Goal: Task Accomplishment & Management: Use online tool/utility

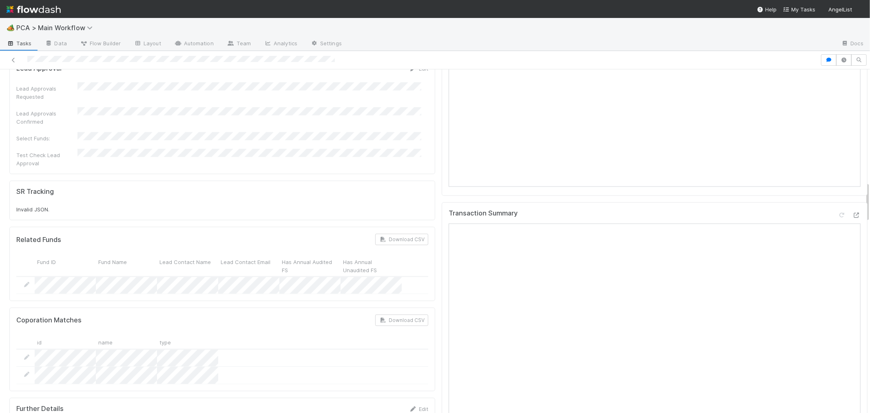
scroll to position [951, 0]
click at [852, 212] on div at bounding box center [856, 216] width 8 height 8
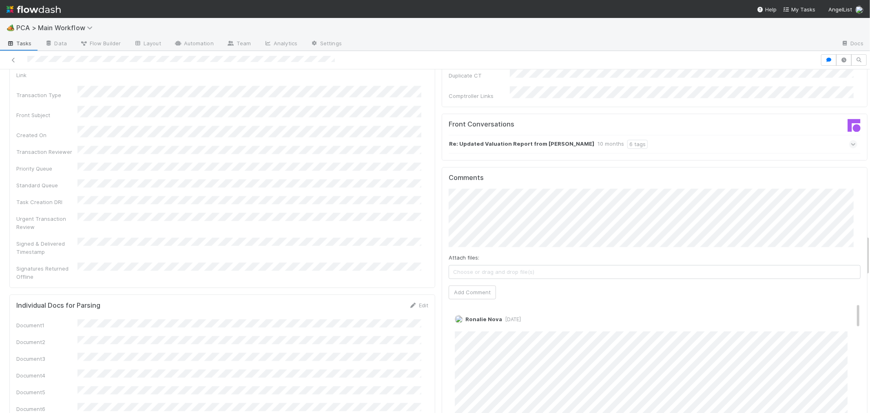
scroll to position [1314, 0]
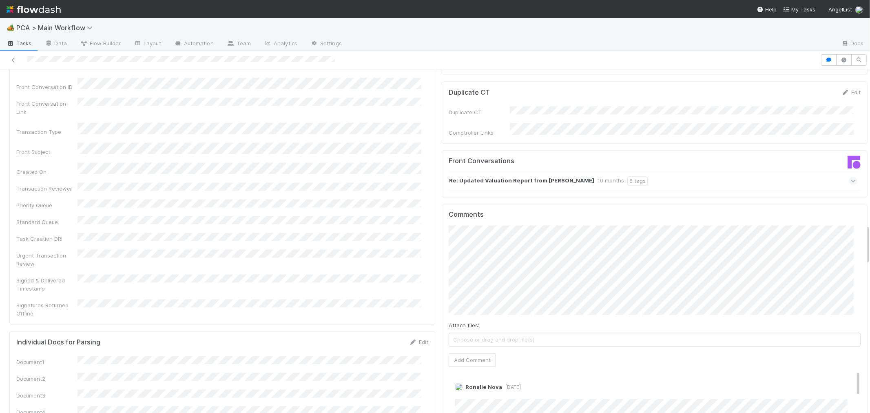
click at [431, 227] on div "Finance ICU SLA Edit Finance ICU Start Date Finance ICU Due Date Finance ICU SL…" at bounding box center [438, 324] width 865 height 3090
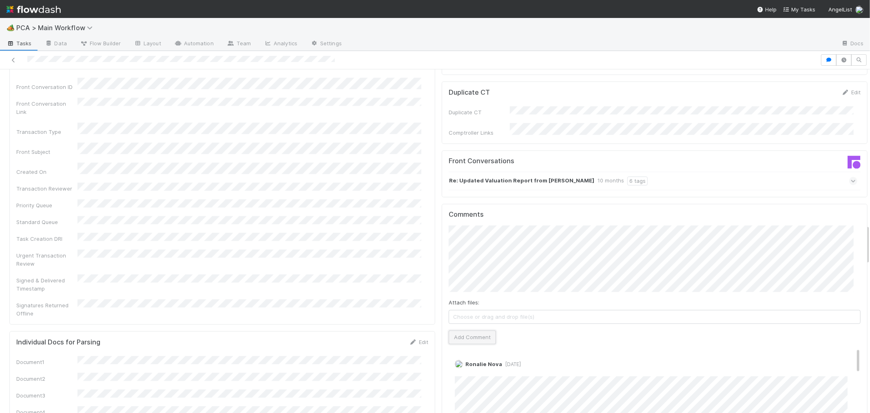
click at [471, 330] on button "Add Comment" at bounding box center [472, 337] width 47 height 14
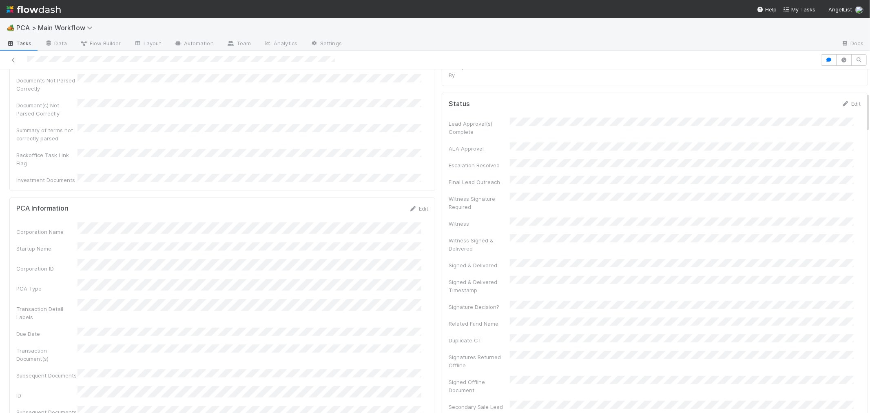
scroll to position [0, 0]
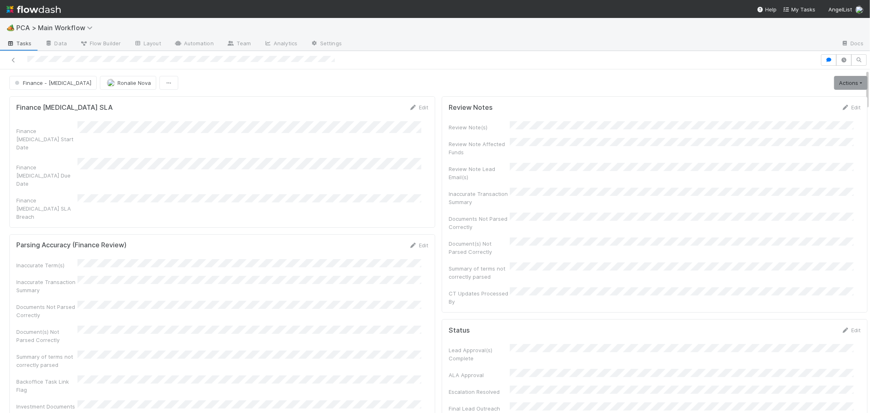
click at [841, 103] on div "Edit" at bounding box center [850, 107] width 19 height 8
click at [841, 109] on link "Edit" at bounding box center [850, 107] width 19 height 7
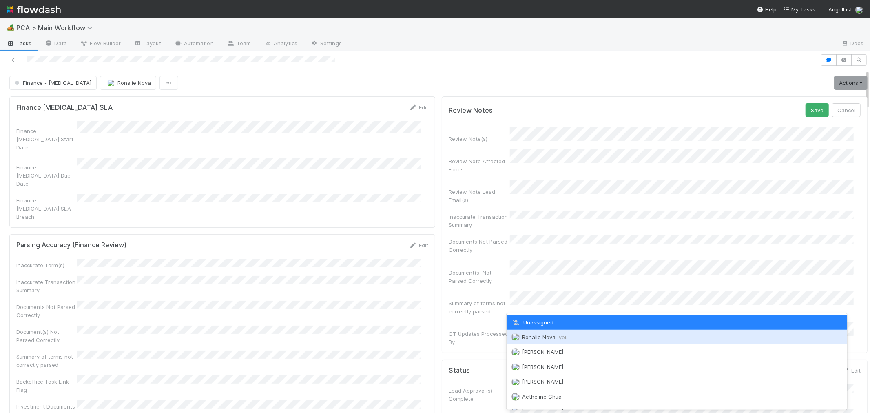
click at [548, 339] on span "Ronalie Nova you" at bounding box center [545, 337] width 46 height 7
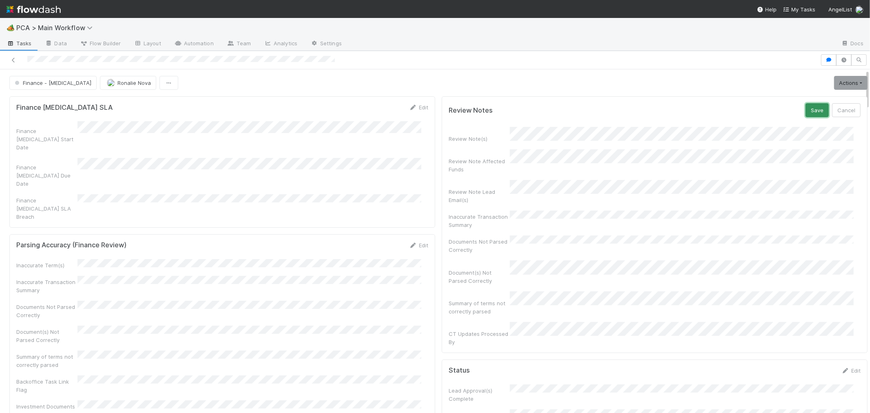
click at [805, 109] on button "Save" at bounding box center [816, 110] width 23 height 14
click at [836, 79] on link "Actions" at bounding box center [850, 83] width 33 height 14
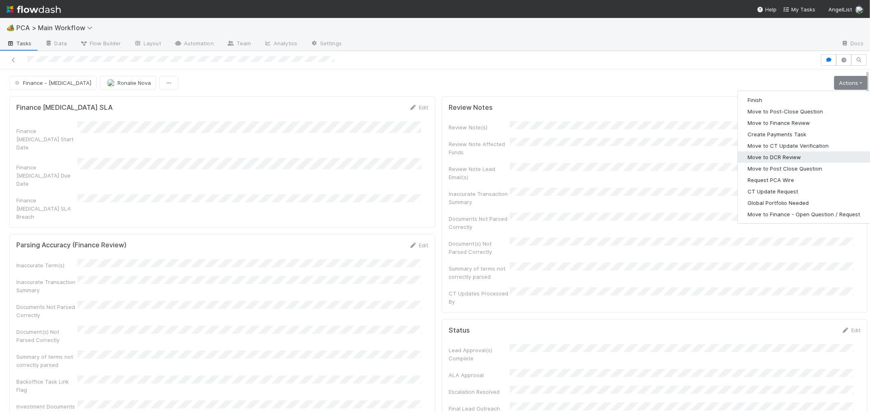
click at [761, 153] on button "Move to DCR Review" at bounding box center [804, 156] width 132 height 11
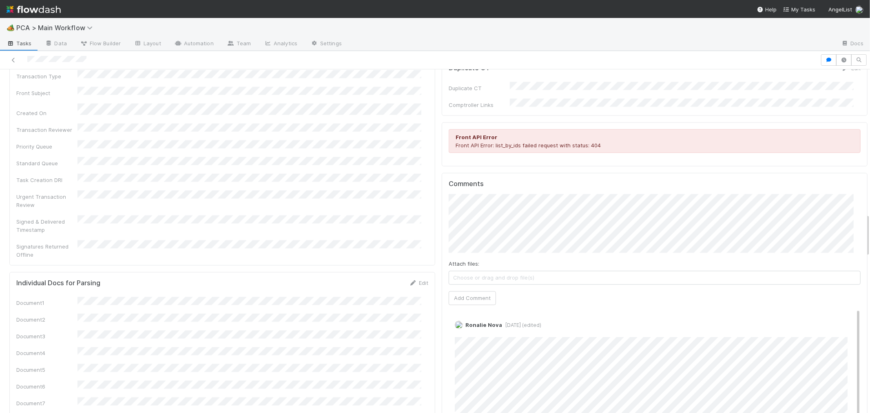
scroll to position [1132, 0]
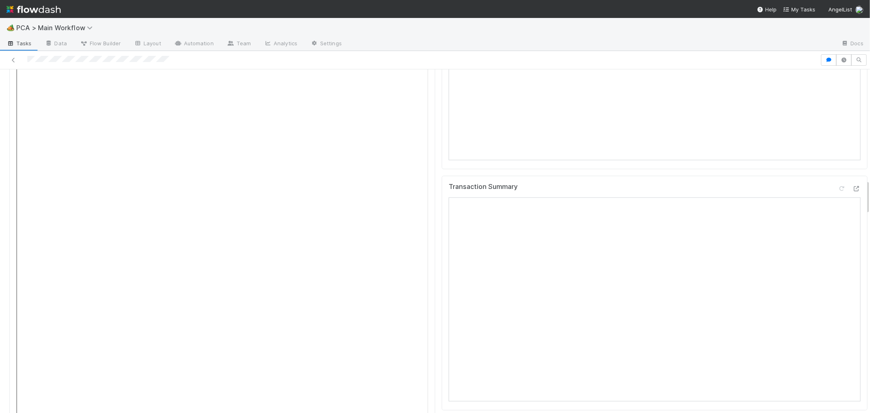
scroll to position [997, 0]
click at [852, 205] on icon at bounding box center [856, 207] width 8 height 5
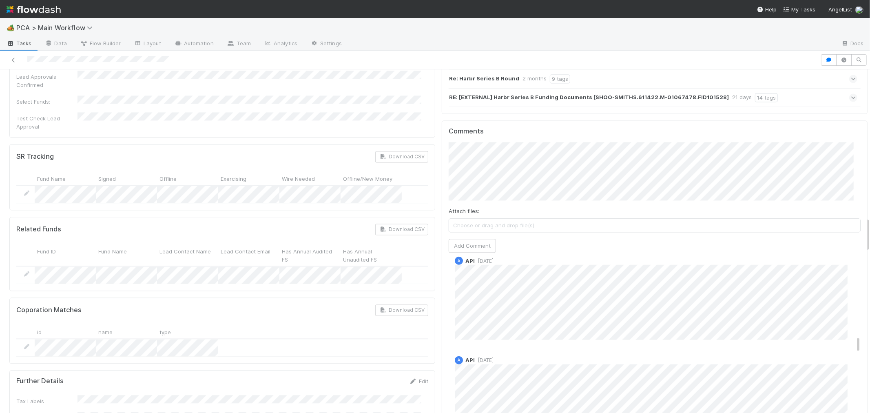
scroll to position [726, 0]
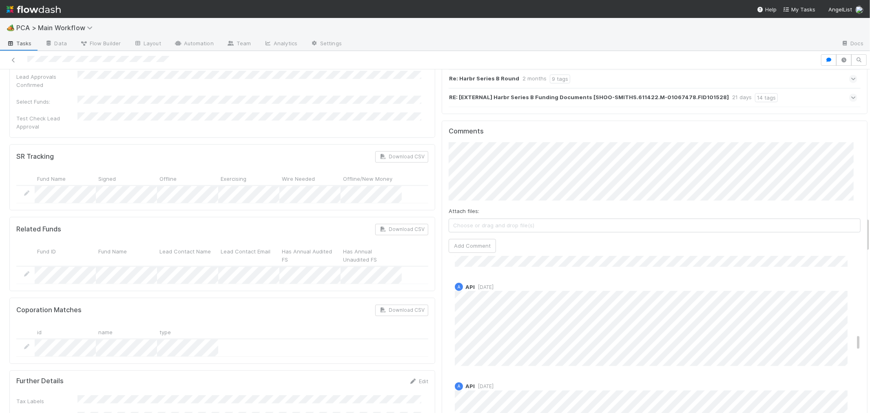
click at [636, 308] on div "Jemma Cunningham 6 days ago Ronalie Nova 6 days ago Edit Delete Jemma Cunningha…" at bounding box center [658, 290] width 418 height 1523
click at [590, 276] on div "A API 2 weeks ago" at bounding box center [658, 320] width 418 height 89
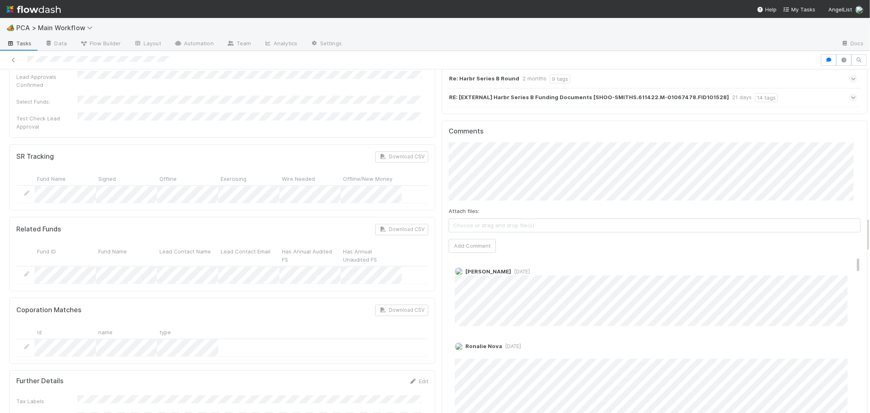
scroll to position [0, 0]
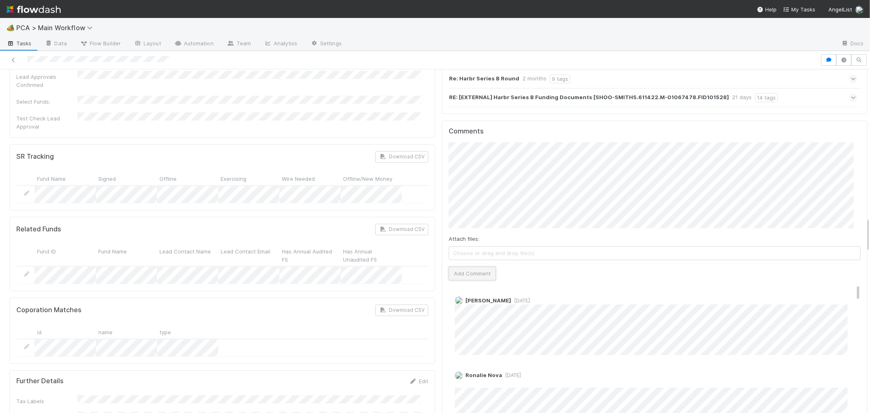
click at [471, 266] on button "Add Comment" at bounding box center [472, 273] width 47 height 14
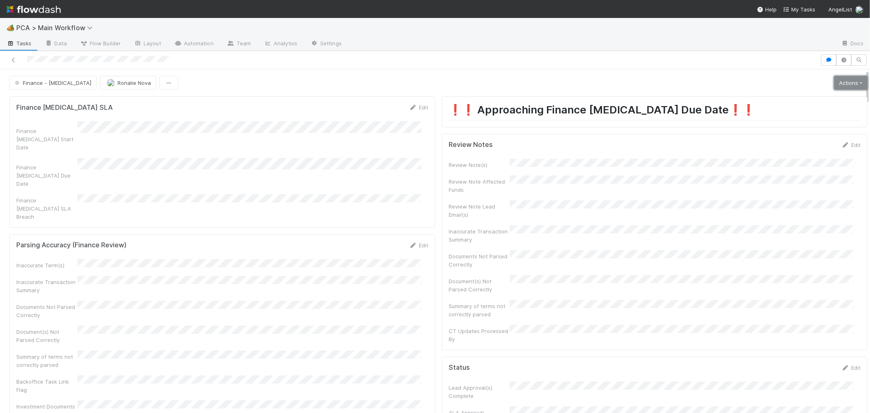
click at [834, 84] on link "Actions" at bounding box center [850, 83] width 33 height 14
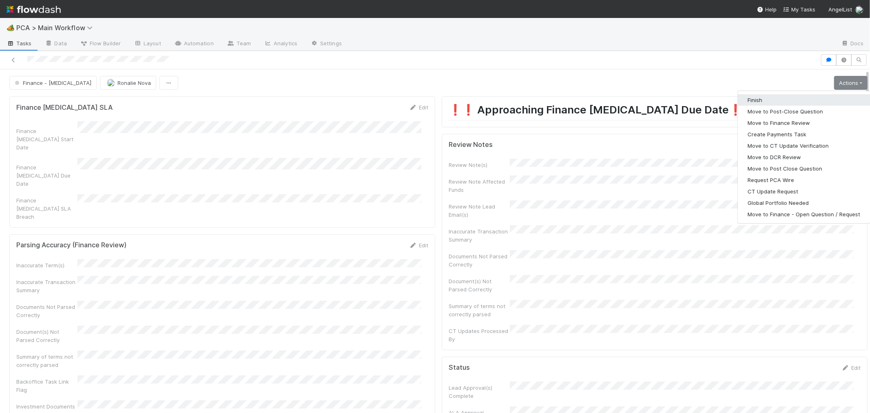
click at [770, 100] on button "Finish" at bounding box center [804, 99] width 132 height 11
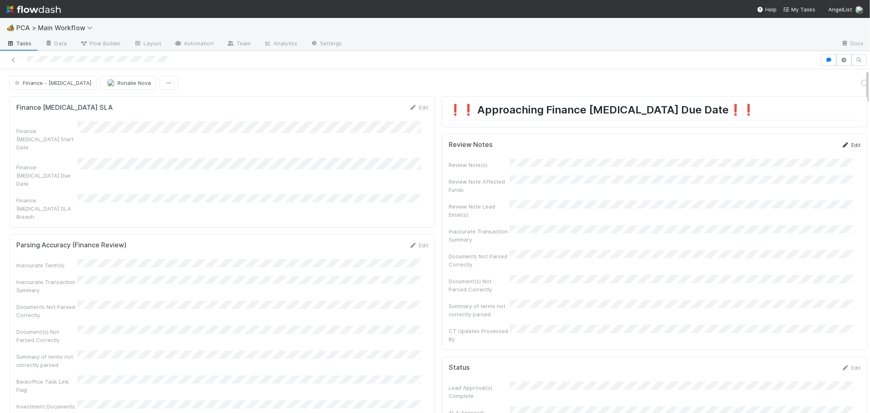
click at [841, 144] on link "Edit" at bounding box center [850, 145] width 19 height 7
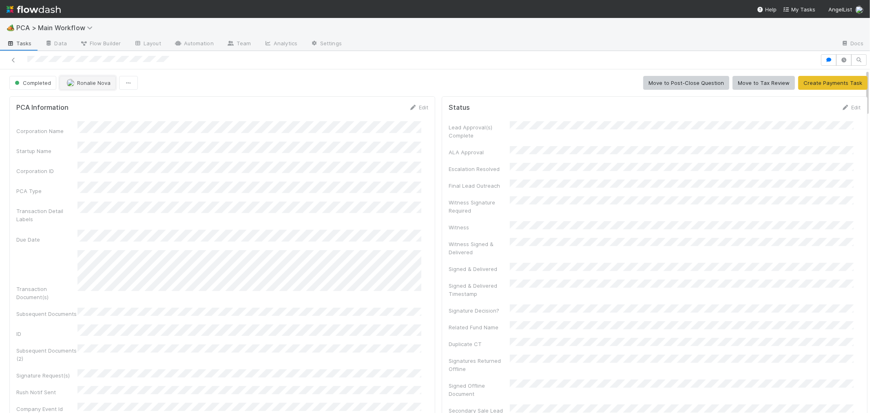
click at [92, 84] on span "Ronalie Nova" at bounding box center [93, 83] width 33 height 7
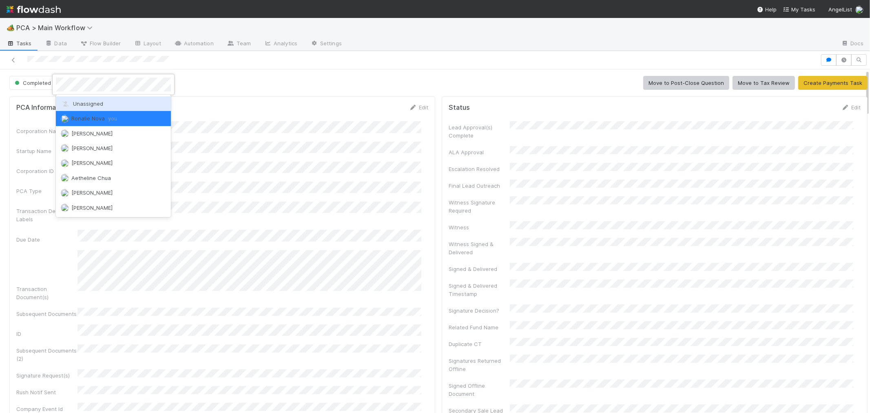
click at [88, 100] on span "Unassigned" at bounding box center [82, 103] width 42 height 7
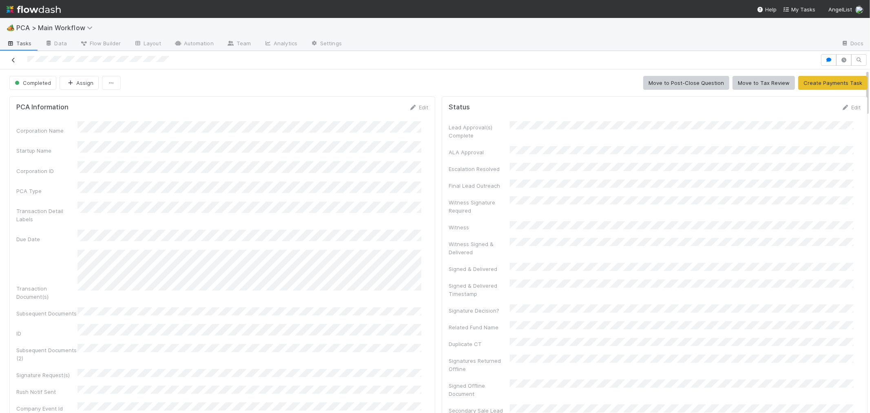
click at [11, 59] on icon at bounding box center [13, 59] width 8 height 5
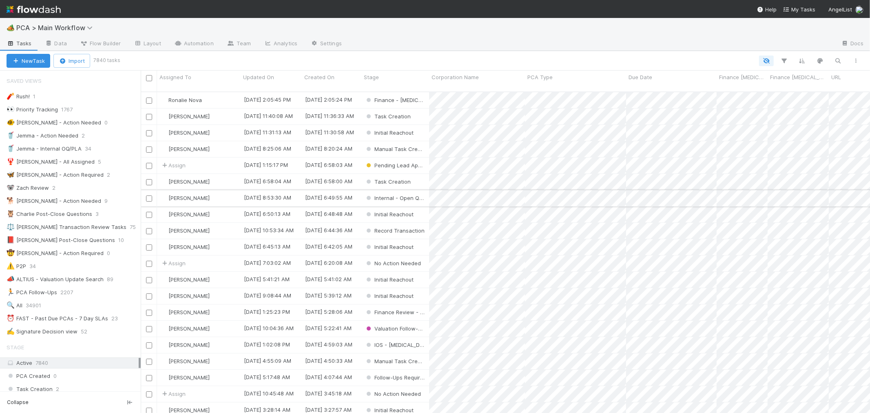
scroll to position [321, 722]
click at [93, 320] on div "⏰ FAST - Past Due PCAs - 7 Day SLAs" at bounding box center [58, 318] width 102 height 10
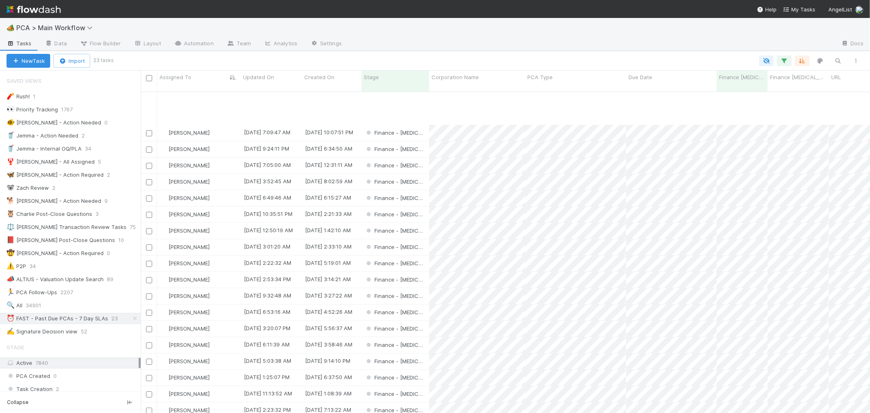
scroll to position [54, 0]
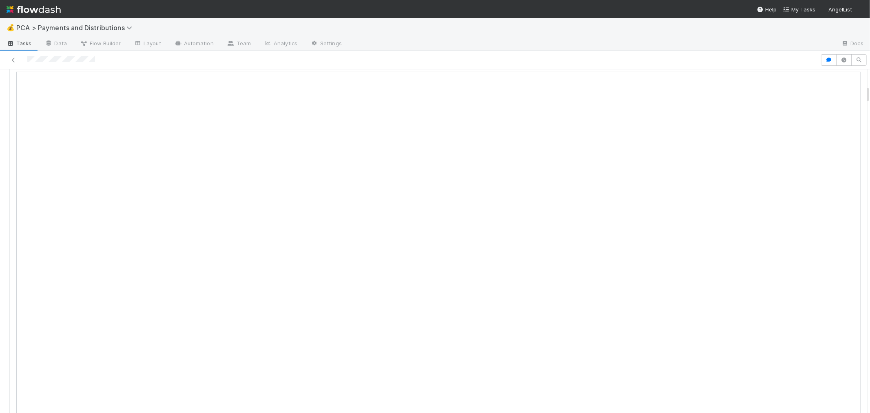
scroll to position [272, 0]
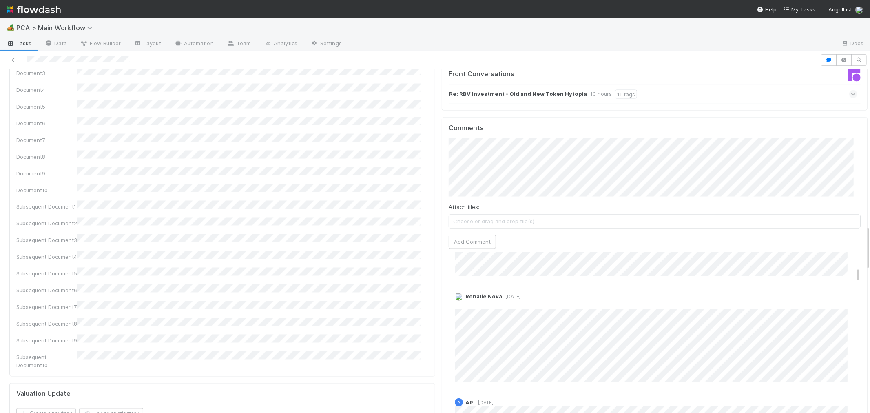
scroll to position [272, 0]
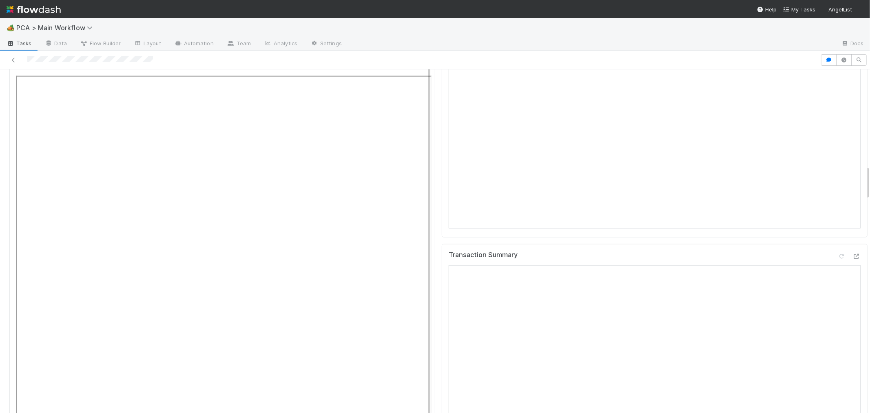
scroll to position [951, 0]
click at [852, 265] on icon at bounding box center [856, 267] width 8 height 5
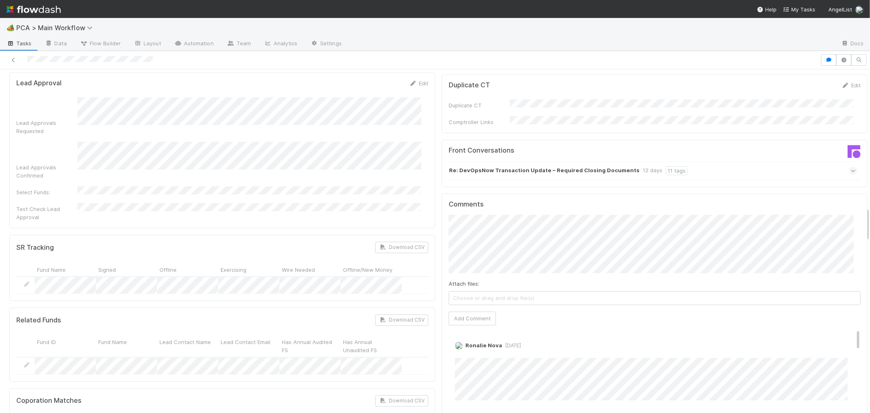
scroll to position [1359, 0]
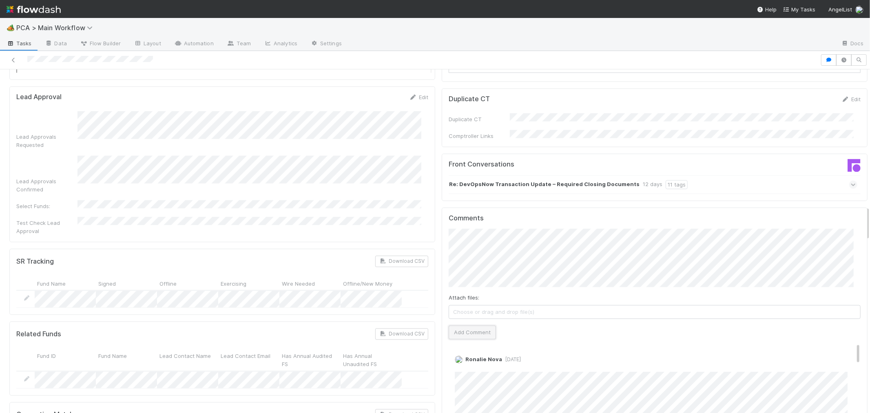
click at [480, 325] on button "Add Comment" at bounding box center [472, 332] width 47 height 14
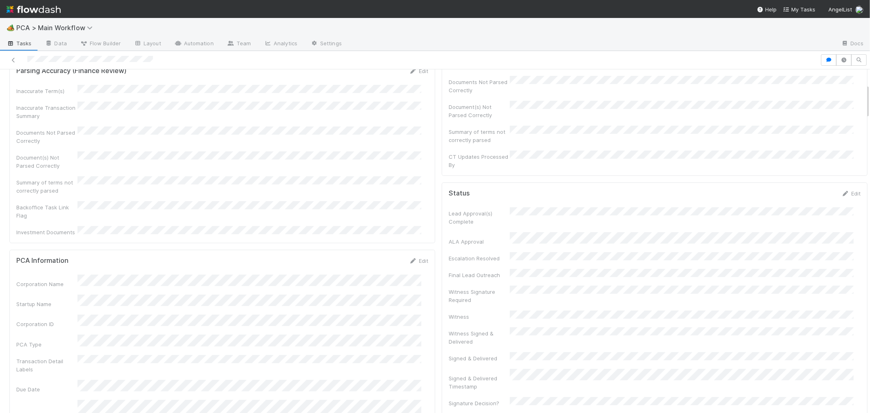
scroll to position [0, 0]
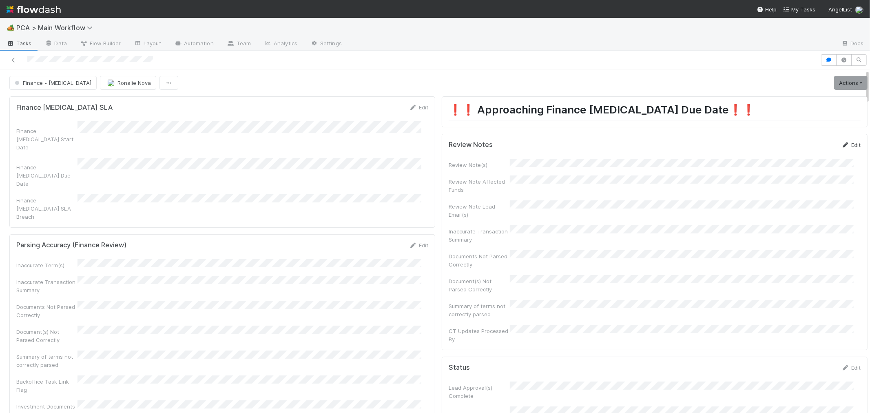
click at [841, 144] on link "Edit" at bounding box center [850, 145] width 19 height 7
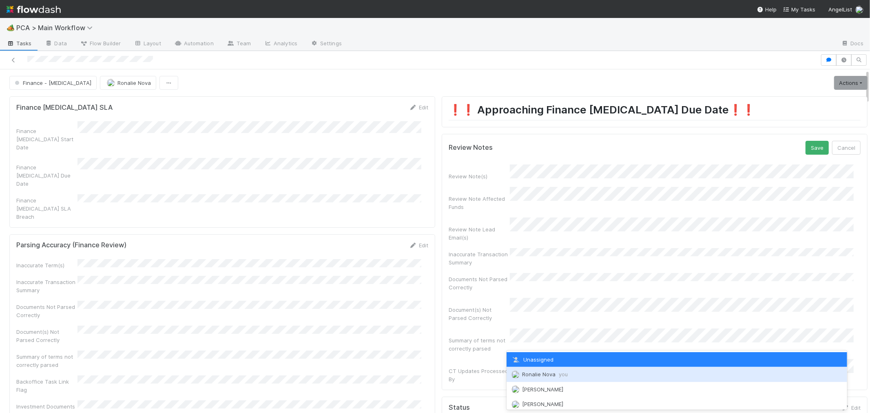
click at [551, 373] on span "Ronalie Nova you" at bounding box center [545, 374] width 46 height 7
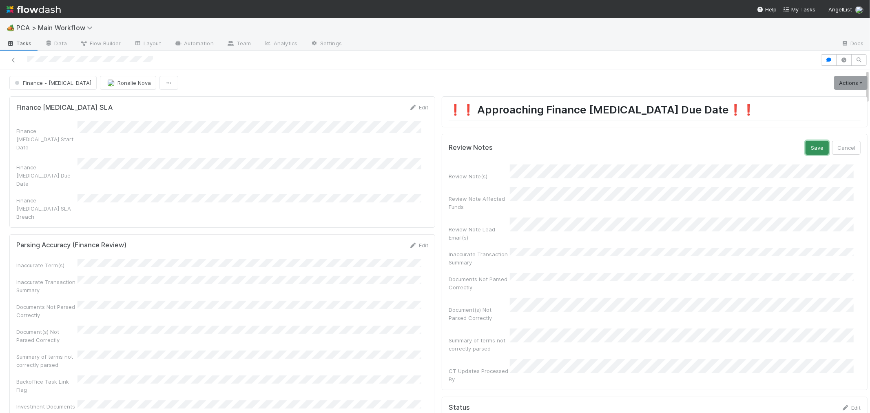
drag, startPoint x: 804, startPoint y: 150, endPoint x: 807, endPoint y: 133, distance: 17.7
click at [805, 149] on button "Save" at bounding box center [816, 148] width 23 height 14
click at [835, 78] on link "Actions" at bounding box center [850, 83] width 33 height 14
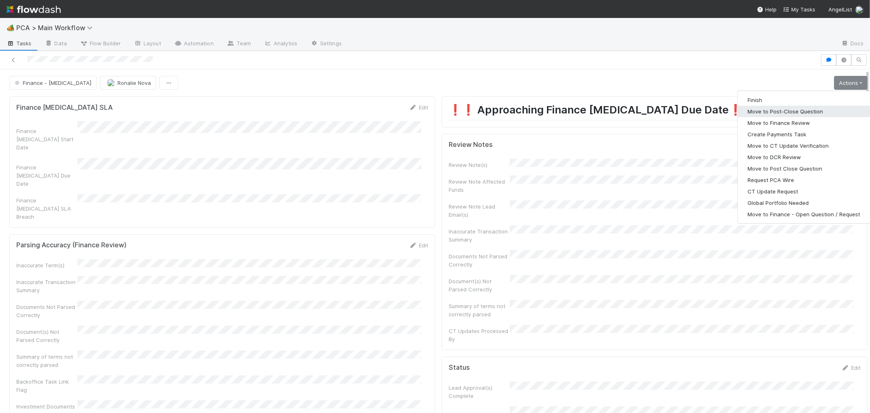
click at [771, 109] on button "Move to Post-Close Question" at bounding box center [804, 111] width 132 height 11
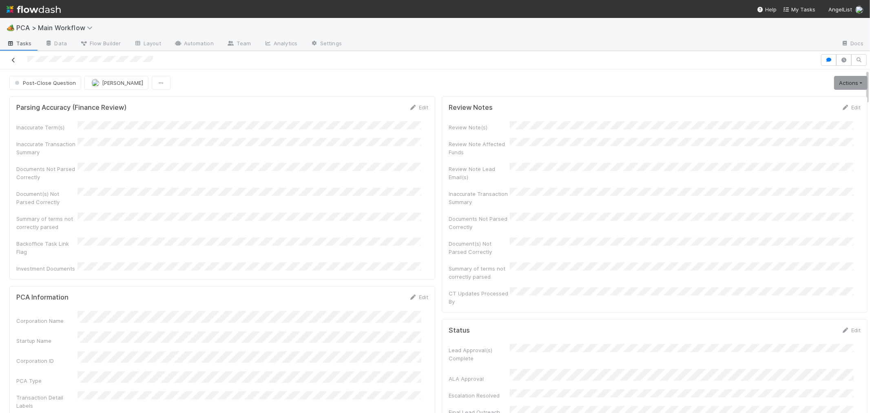
click at [14, 60] on icon at bounding box center [13, 59] width 8 height 5
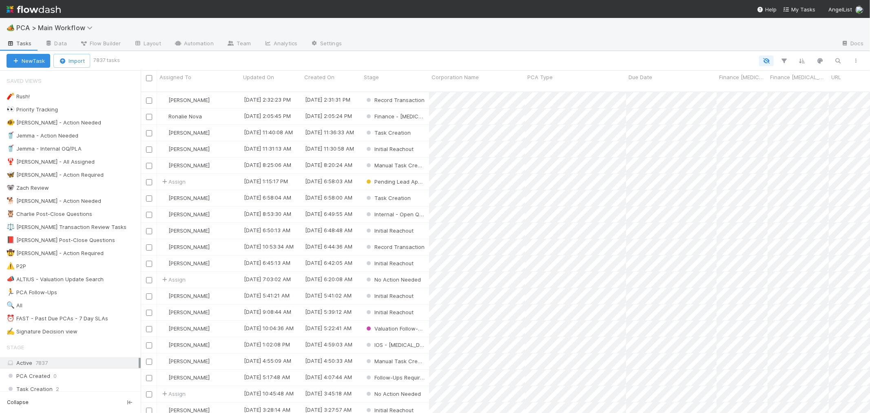
scroll to position [321, 722]
drag, startPoint x: 67, startPoint y: 319, endPoint x: 134, endPoint y: 324, distance: 66.6
click at [67, 319] on div "⏰ FAST - Past Due PCAs - 7 Day SLAs" at bounding box center [58, 318] width 102 height 10
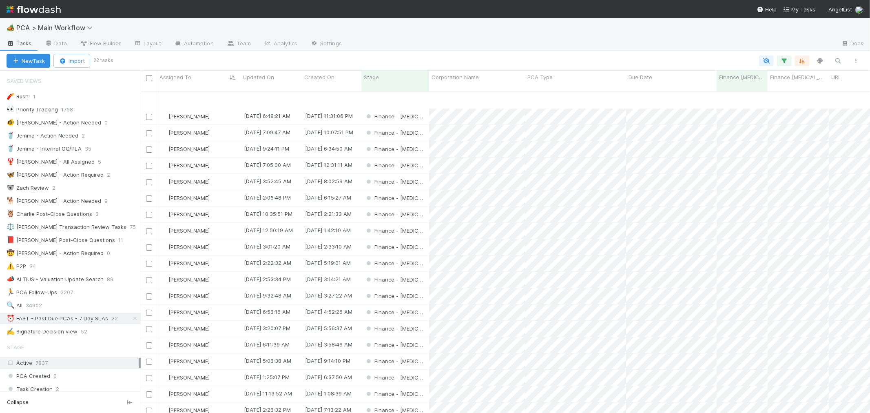
scroll to position [38, 0]
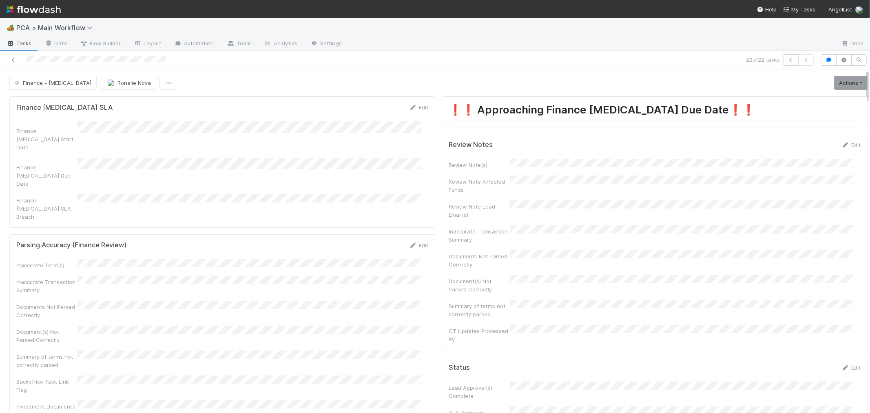
click at [370, 259] on div "Inaccurate Term(s) Inaccurate Transaction Summary Documents Not Parsed Correctl…" at bounding box center [222, 334] width 412 height 151
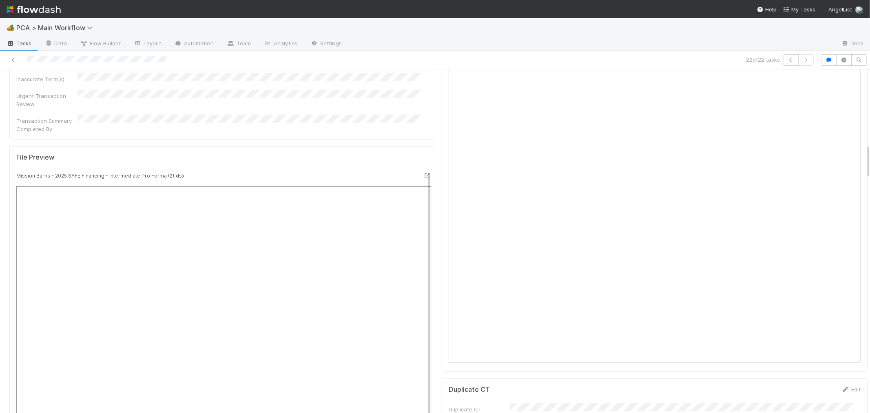
scroll to position [679, 0]
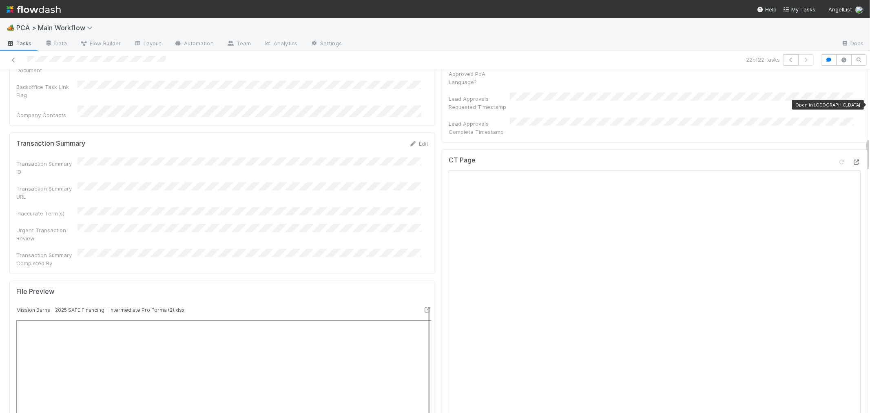
click at [852, 159] on icon at bounding box center [856, 161] width 8 height 5
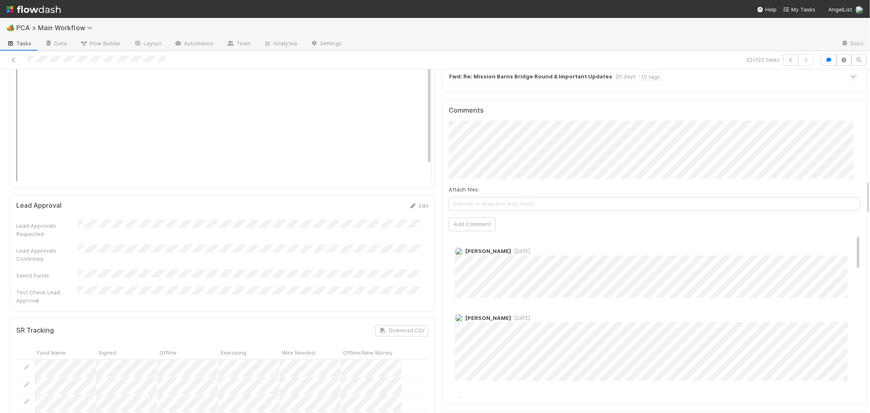
scroll to position [1087, 0]
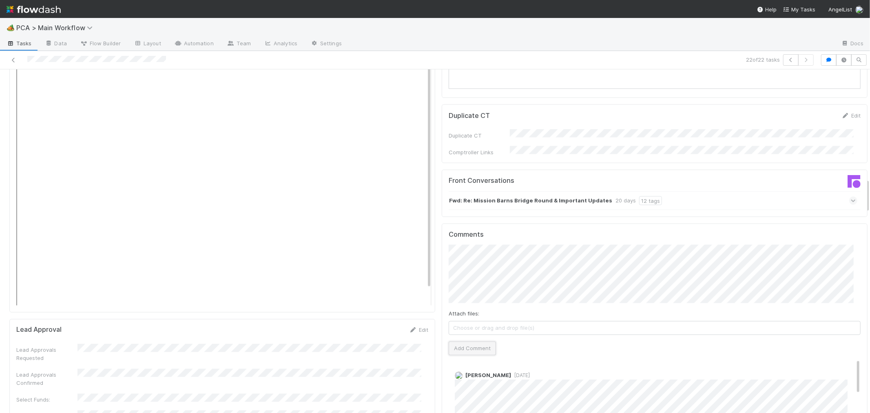
click at [483, 341] on button "Add Comment" at bounding box center [472, 348] width 47 height 14
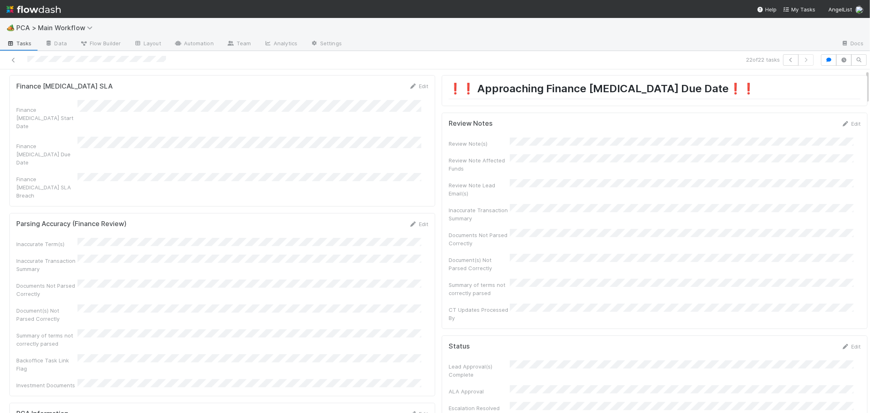
scroll to position [0, 0]
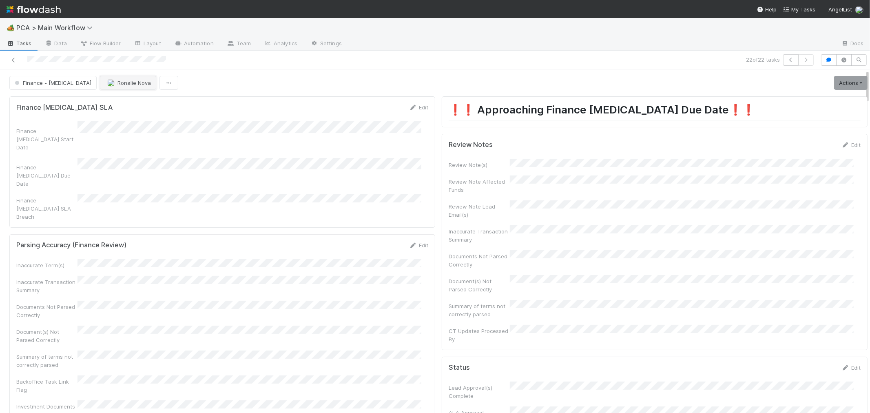
click at [117, 80] on span "Ronalie Nova" at bounding box center [133, 83] width 33 height 7
click at [13, 57] on icon at bounding box center [13, 59] width 8 height 5
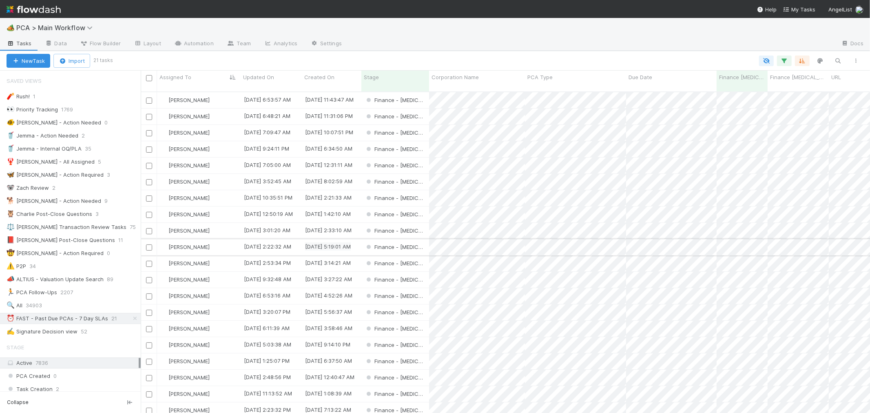
scroll to position [22, 0]
click at [230, 371] on div "Marvey Fuentes" at bounding box center [199, 379] width 84 height 16
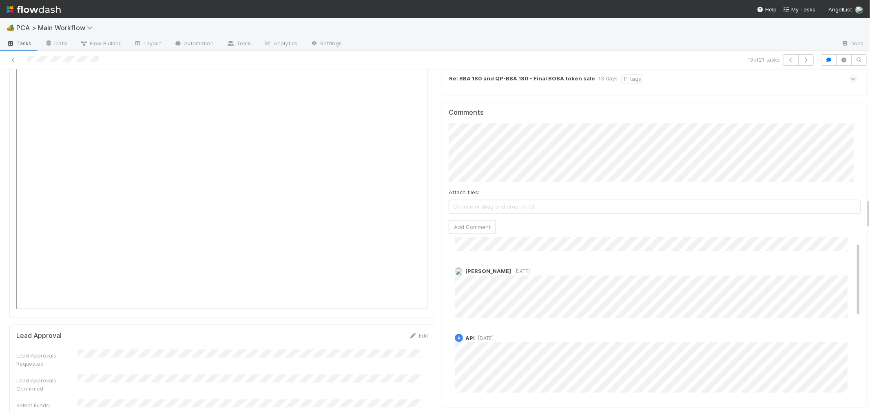
scroll to position [10, 0]
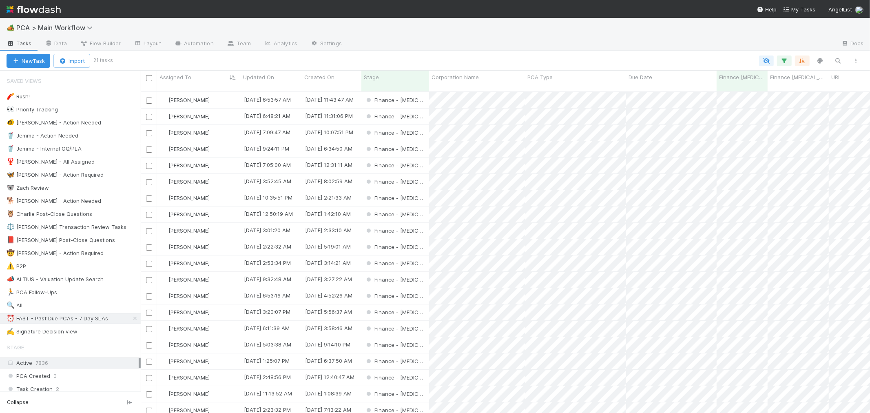
scroll to position [22, 0]
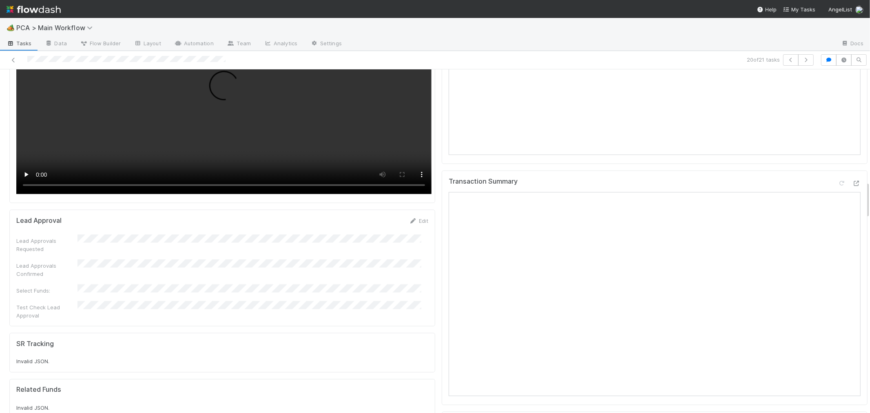
scroll to position [980, 0]
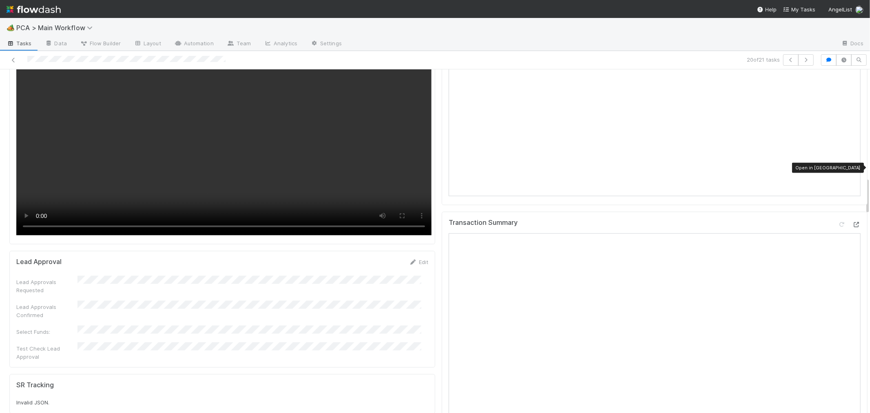
click at [852, 222] on icon at bounding box center [856, 224] width 8 height 5
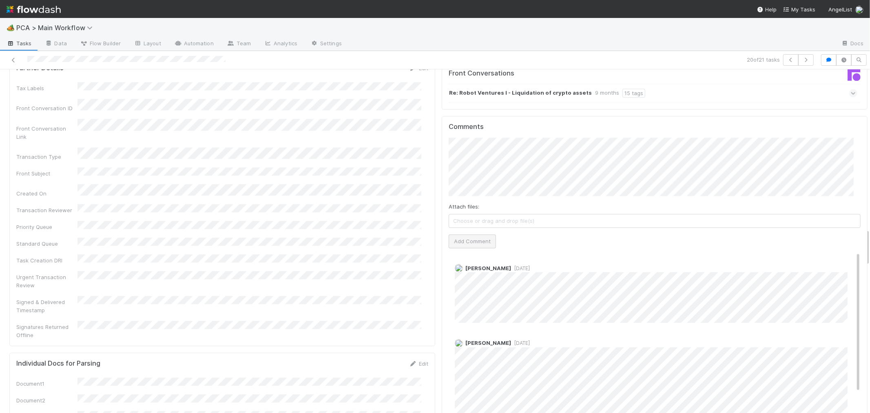
scroll to position [1433, 0]
click at [475, 237] on button "Add Comment" at bounding box center [472, 244] width 47 height 14
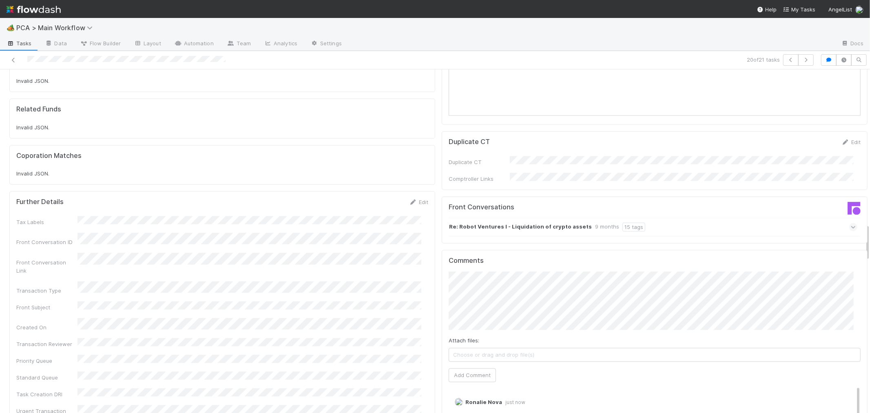
scroll to position [1297, 0]
click at [414, 203] on link "Edit" at bounding box center [418, 206] width 19 height 7
click at [373, 202] on button "Save" at bounding box center [384, 209] width 23 height 14
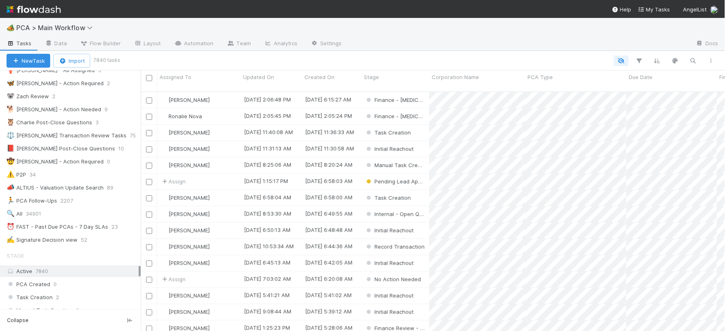
scroll to position [226, 0]
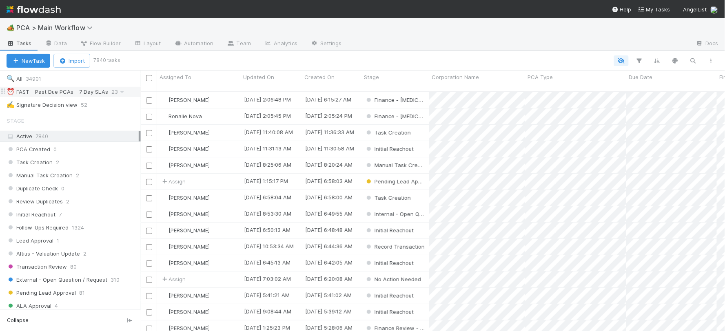
click at [94, 92] on div "⏰ FAST - Past Due PCAs - 7 Day SLAs" at bounding box center [58, 92] width 102 height 10
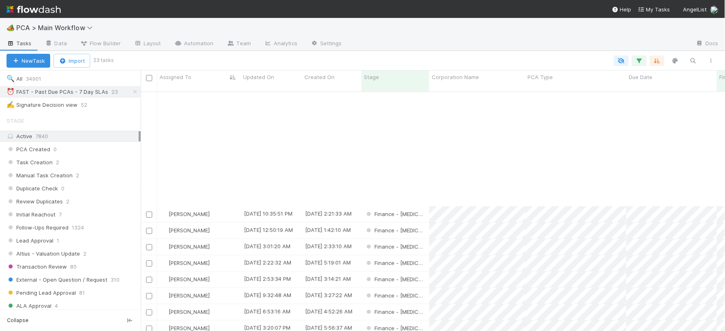
scroll to position [136, 0]
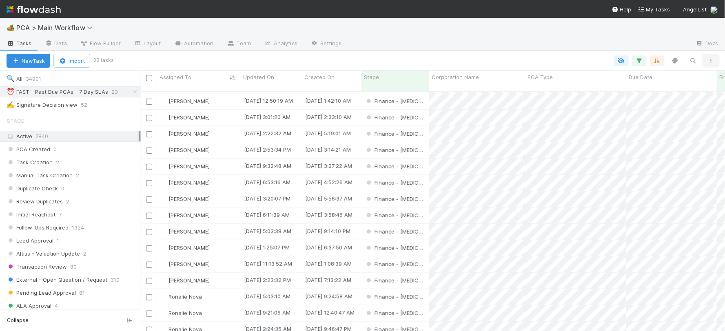
click at [710, 60] on icon "button" at bounding box center [711, 60] width 8 height 5
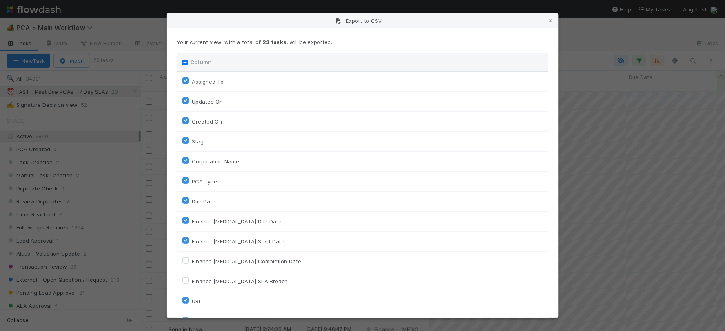
click at [186, 60] on input "Column" at bounding box center [184, 62] width 5 height 5
checkbox input "true"
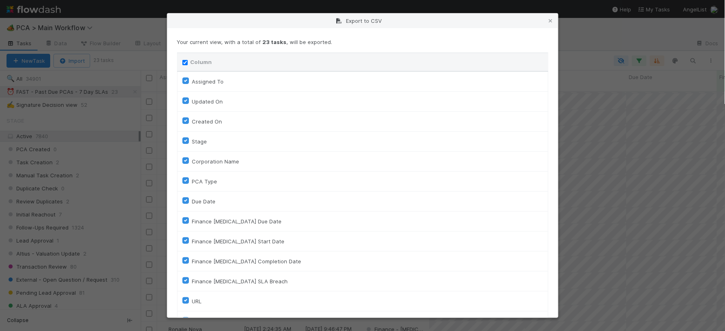
checkbox input "true"
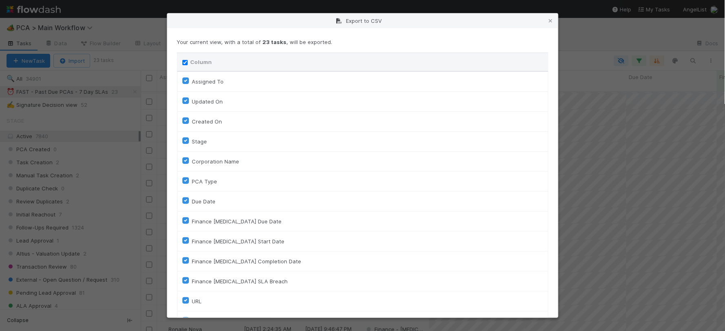
click at [186, 62] on input "Column" at bounding box center [184, 62] width 5 height 5
checkbox input "false"
checkbox To "false"
checkbox On "false"
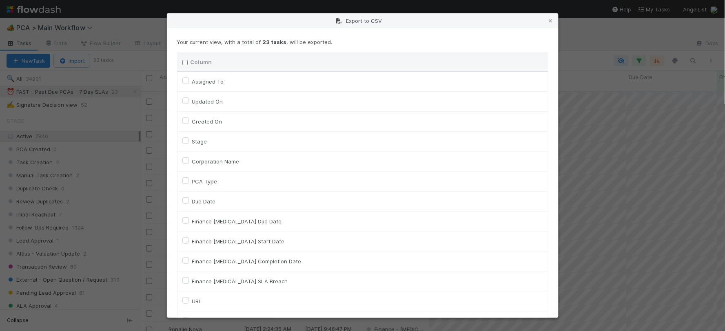
checkbox input "false"
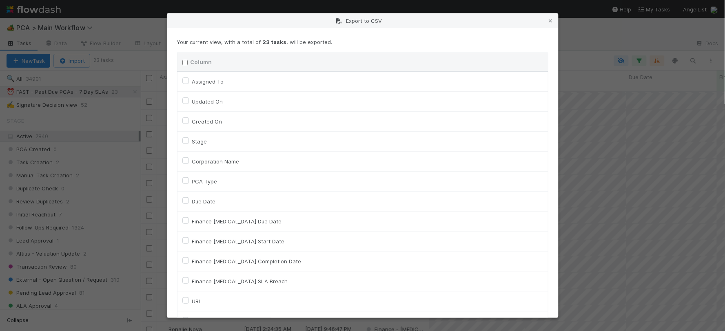
checkbox input "false"
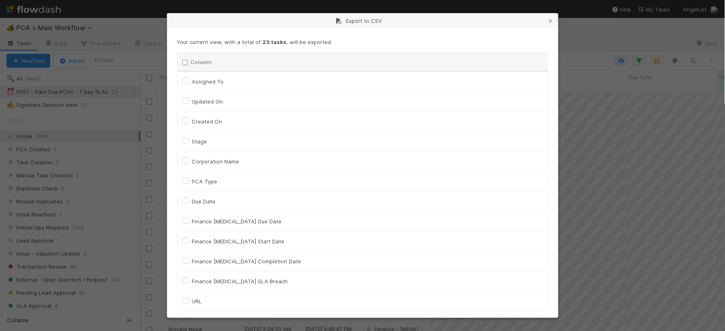
checkbox input "false"
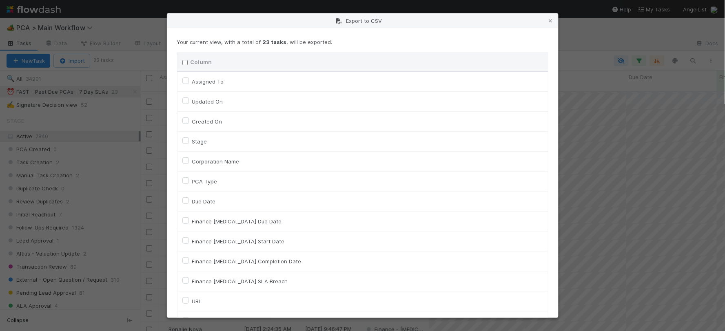
checkbox input "false"
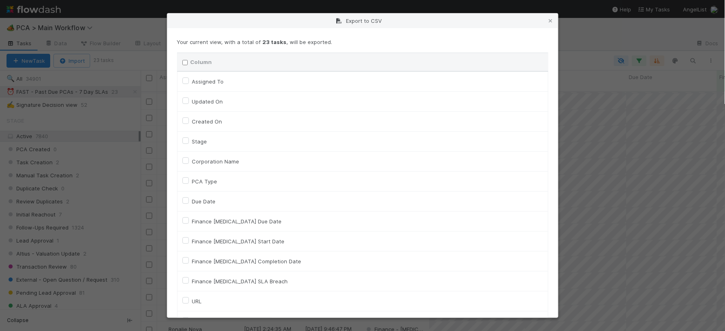
checkbox input "false"
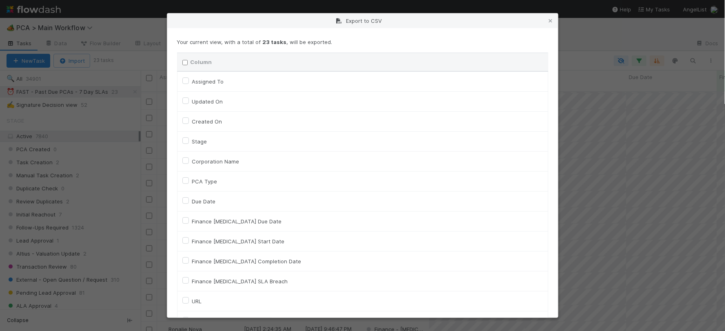
checkbox input "false"
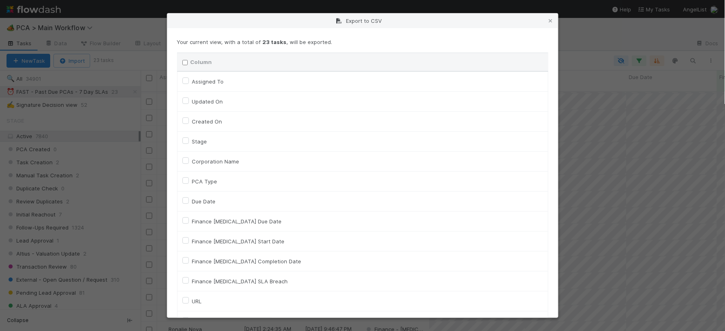
checkbox input "false"
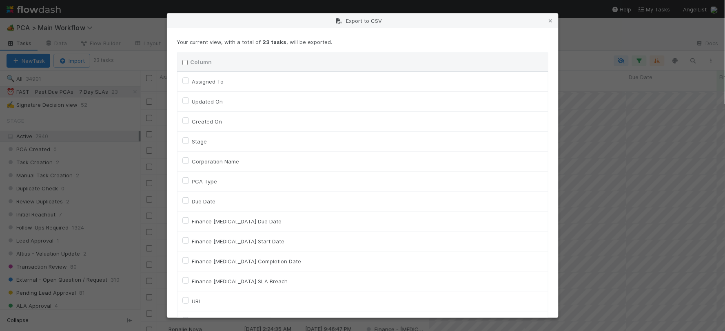
checkbox input "false"
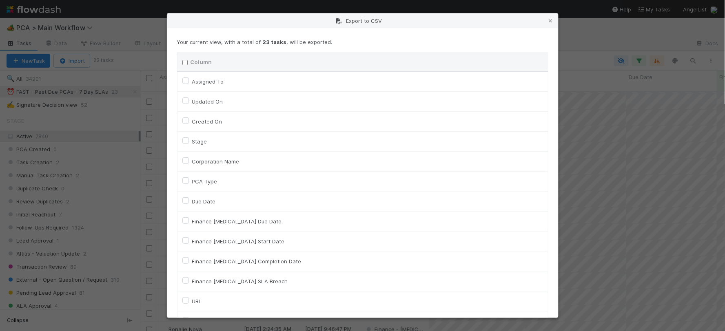
checkbox input "false"
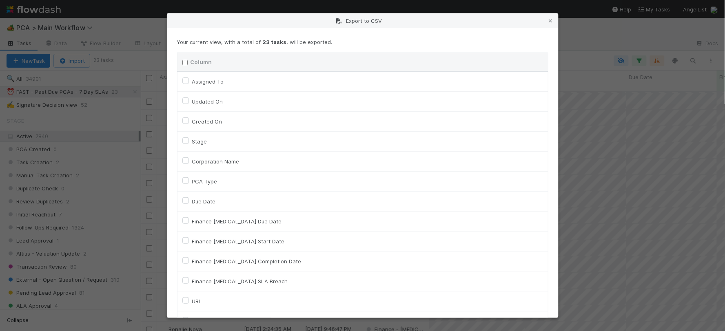
checkbox input "false"
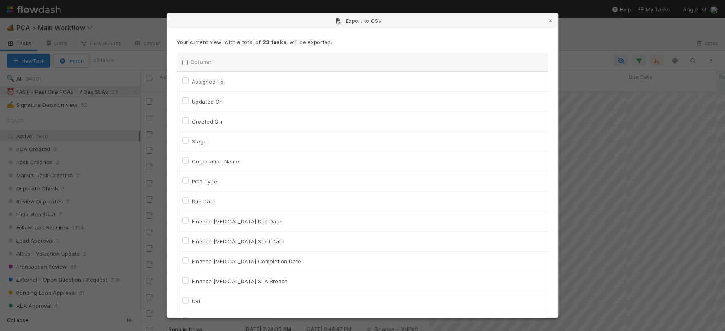
checkbox input "false"
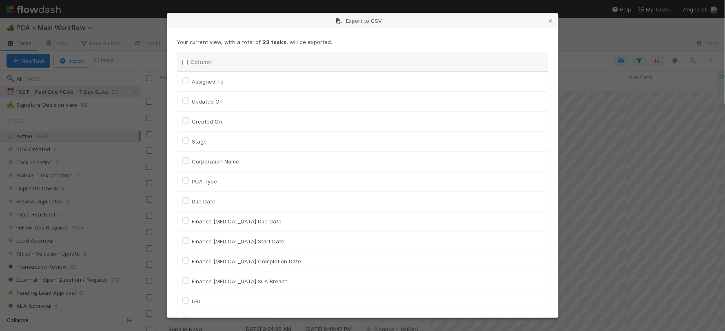
checkbox input "false"
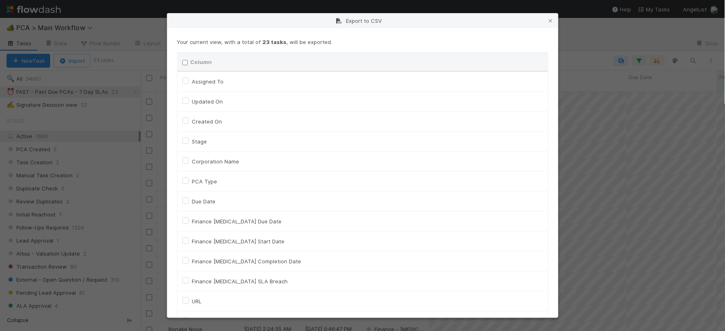
checkbox input "false"
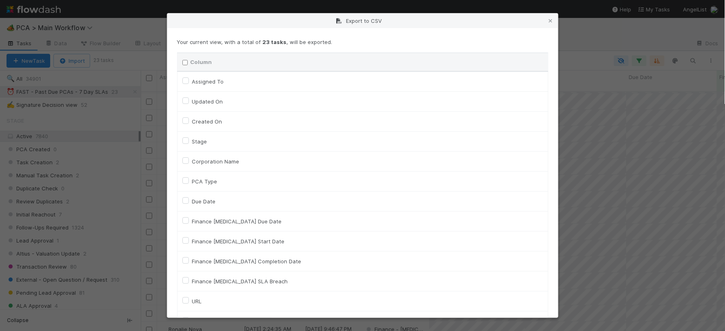
checkbox input "false"
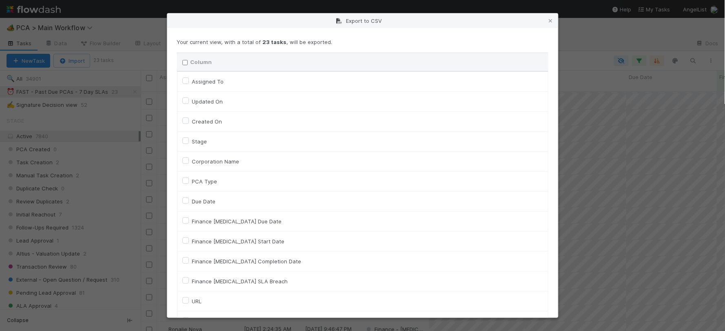
checkbox input "false"
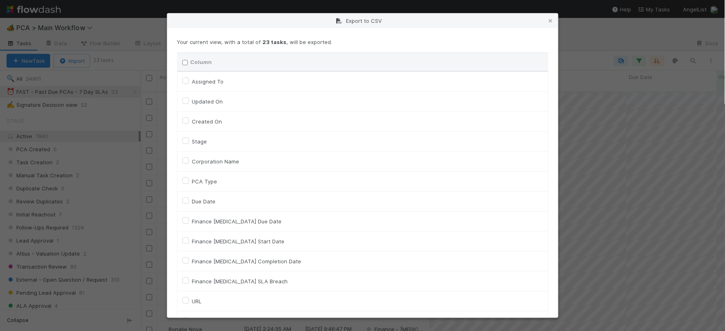
checkbox input "false"
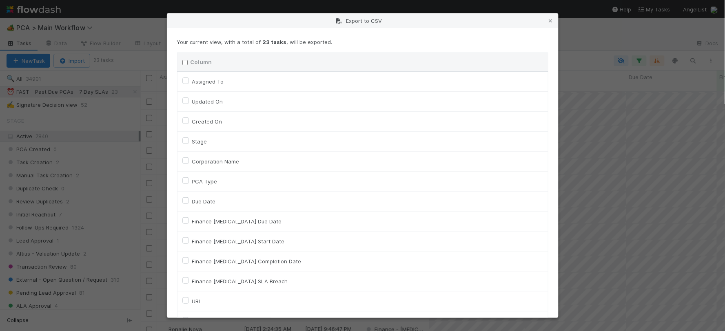
checkbox input "false"
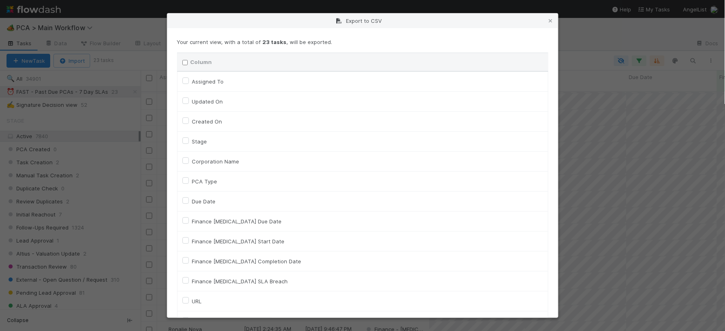
checkbox input "false"
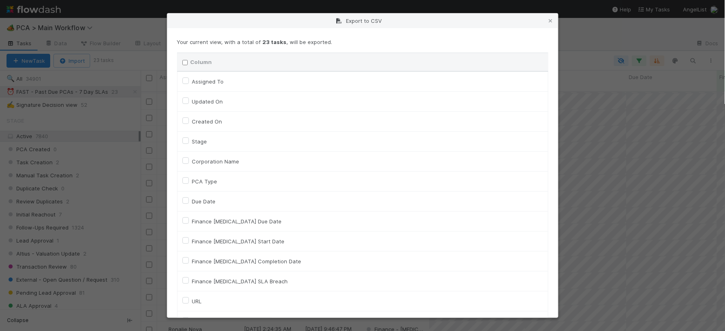
checkbox input "false"
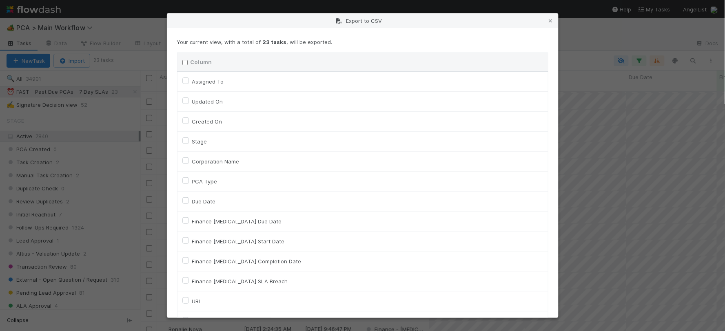
checkbox input "false"
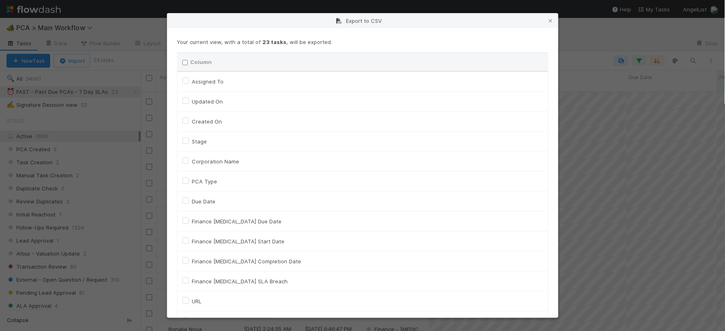
checkbox input "false"
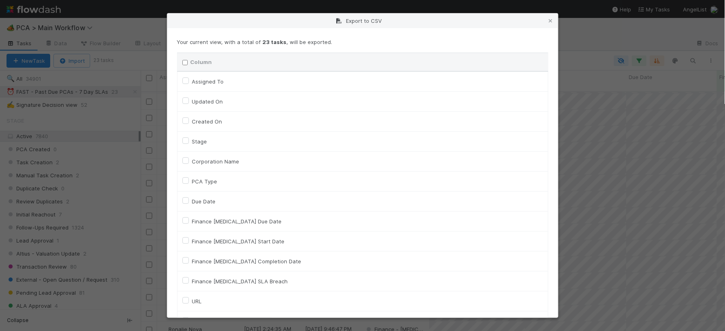
checkbox input "false"
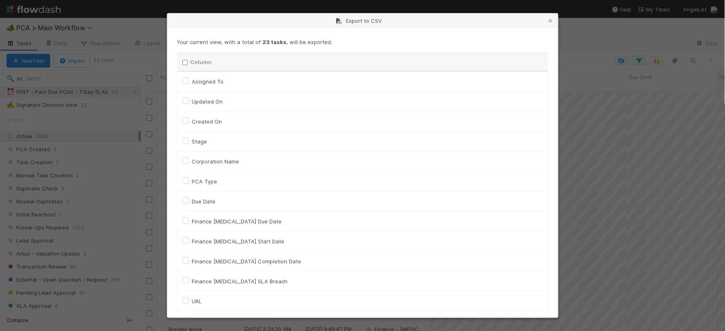
checkbox input "false"
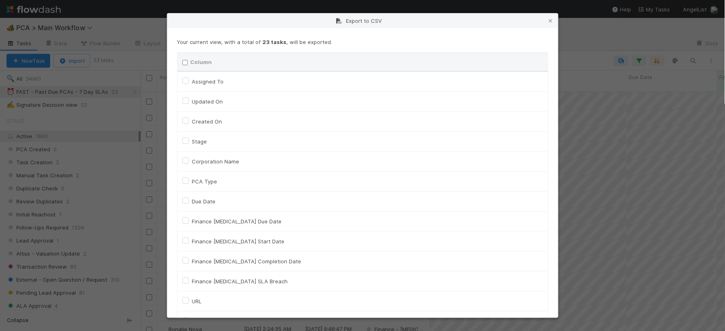
checkbox input "false"
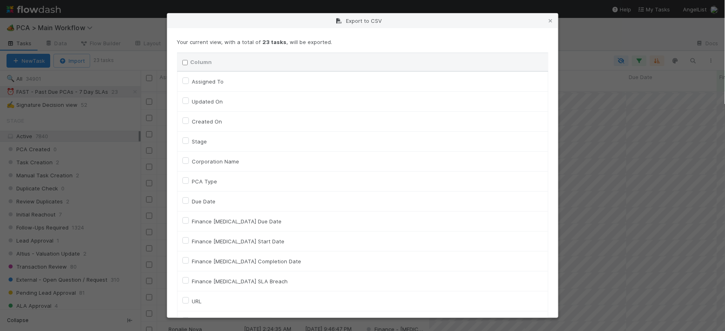
checkbox input "false"
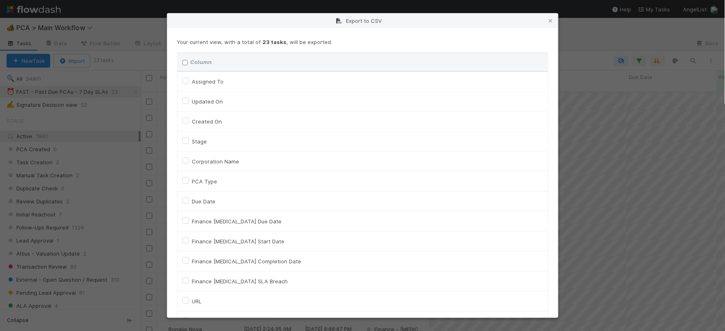
checkbox input "false"
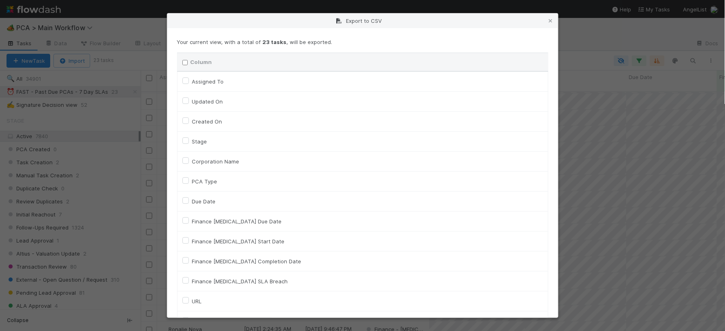
checkbox input "false"
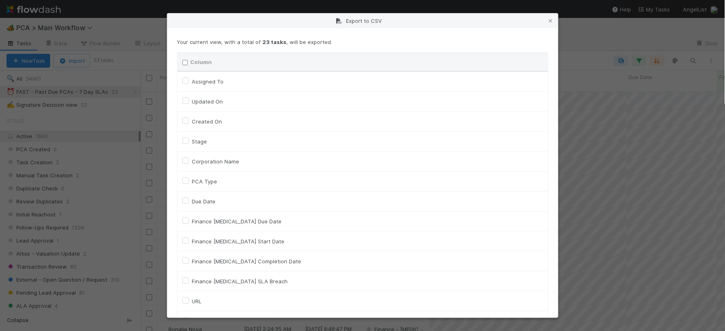
checkbox input "false"
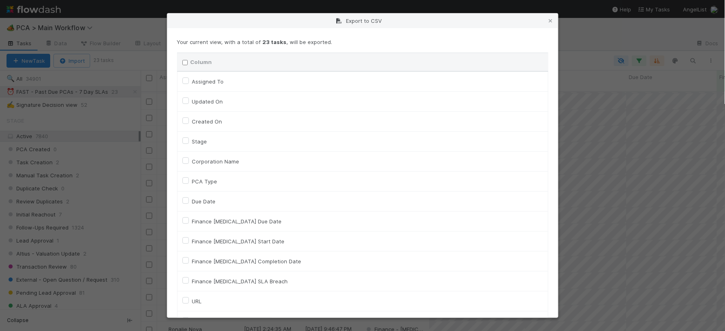
checkbox input "false"
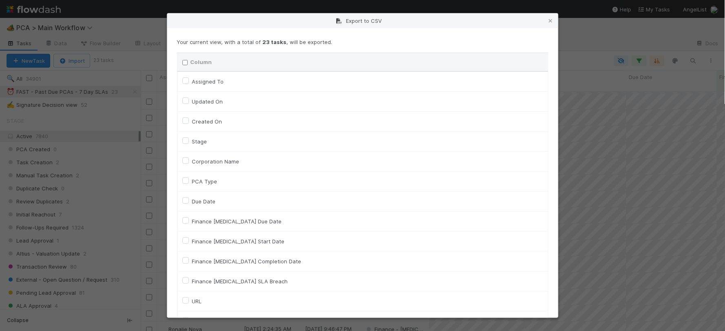
checkbox input "false"
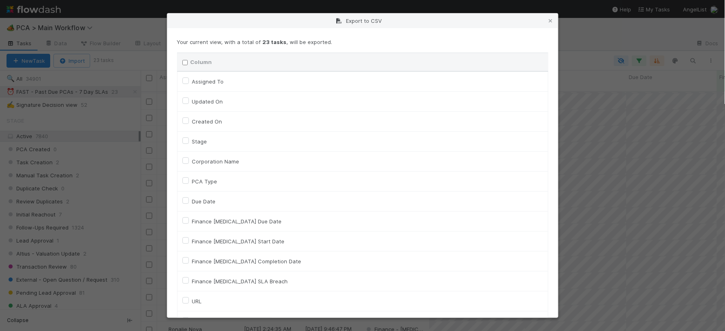
checkbox input "false"
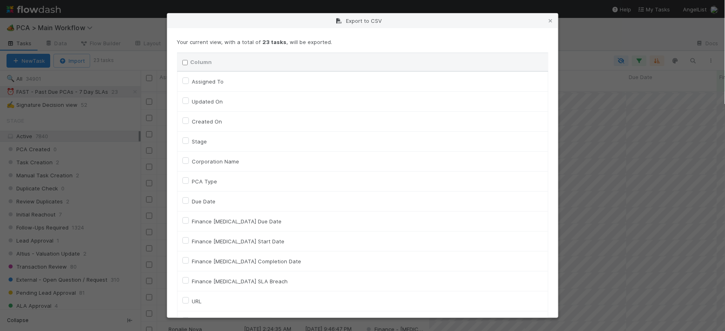
checkbox input "false"
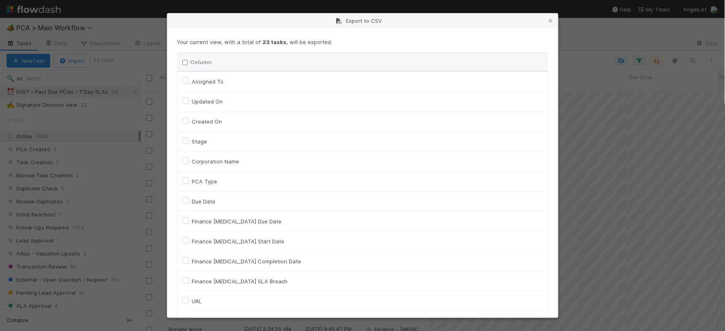
checkbox input "false"
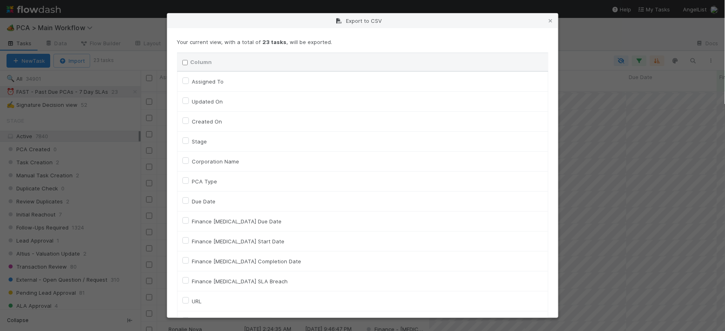
checkbox input "false"
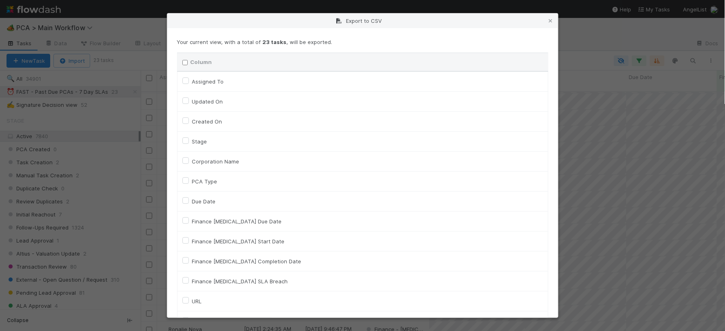
checkbox input "false"
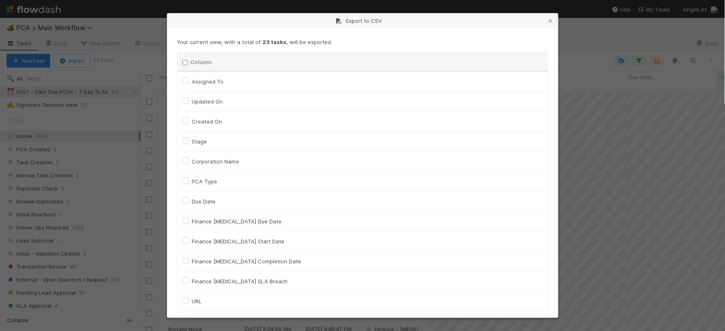
checkbox input "false"
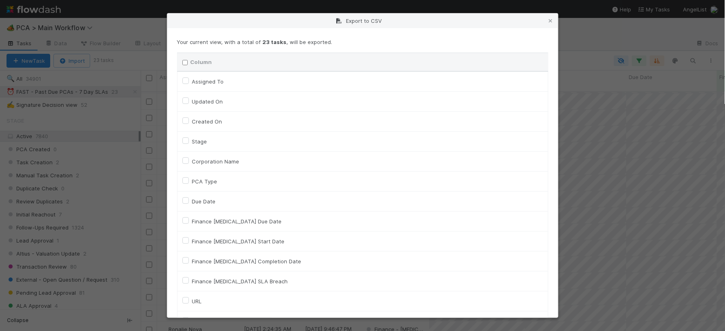
checkbox input "false"
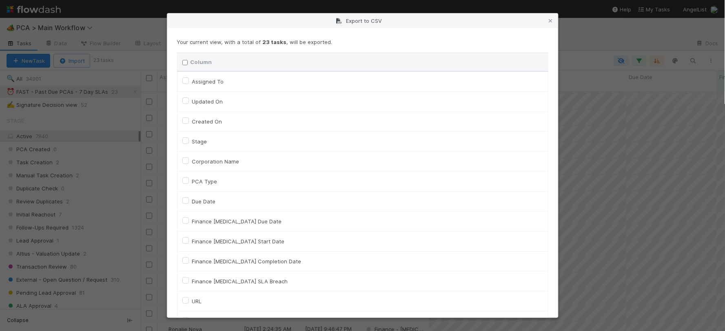
checkbox input "false"
click at [192, 80] on label "Assigned To" at bounding box center [208, 82] width 32 height 10
click at [186, 80] on To "Assigned To" at bounding box center [185, 80] width 7 height 7
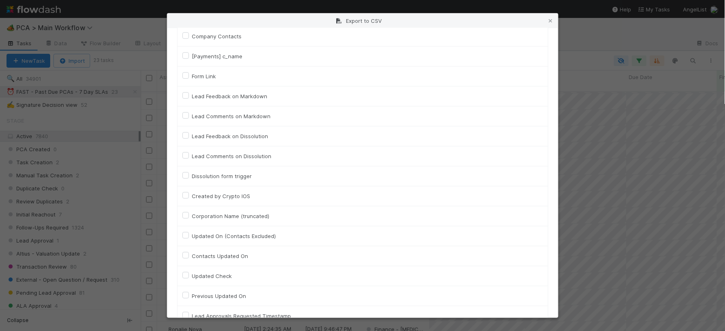
scroll to position [3677, 0]
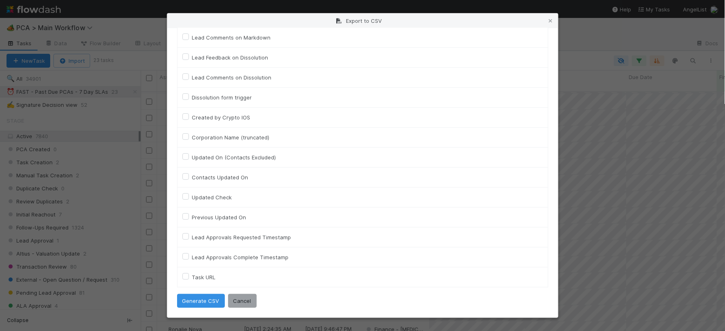
click at [192, 275] on label "Task URL" at bounding box center [204, 277] width 24 height 10
click at [185, 275] on URL "Task URL" at bounding box center [185, 275] width 7 height 7
click at [194, 298] on button "Generate CSV" at bounding box center [201, 301] width 48 height 14
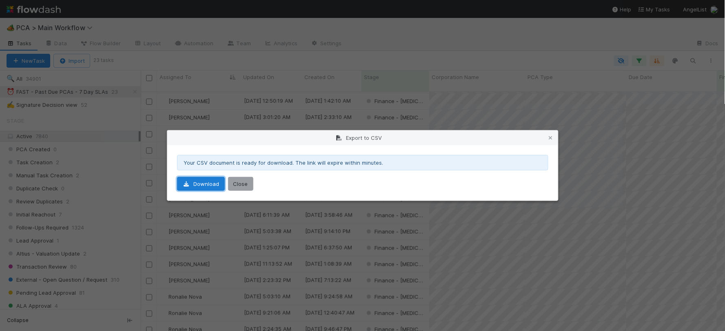
click at [202, 186] on link "Download" at bounding box center [201, 184] width 48 height 14
drag, startPoint x: 241, startPoint y: 186, endPoint x: 233, endPoint y: 181, distance: 9.9
click at [241, 186] on button "Close" at bounding box center [240, 184] width 25 height 14
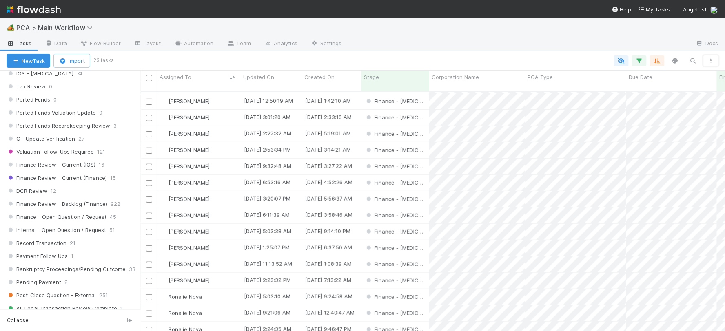
scroll to position [589, 0]
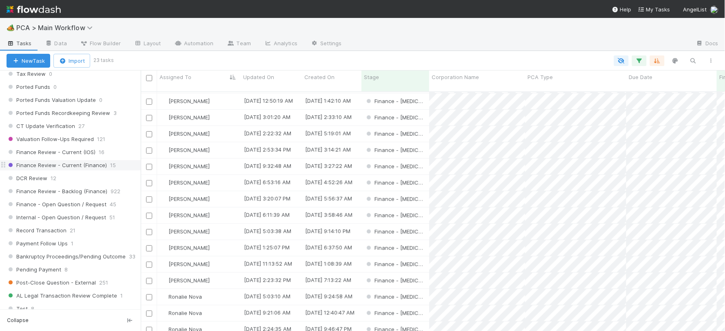
click at [60, 184] on div "DCR Review 12" at bounding box center [74, 178] width 134 height 10
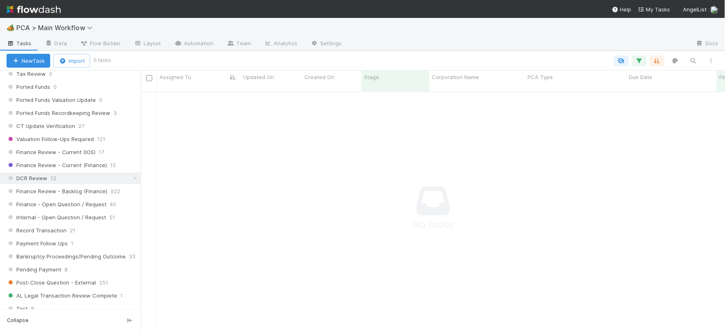
scroll to position [7, 7]
click at [641, 60] on icon "button" at bounding box center [639, 60] width 8 height 7
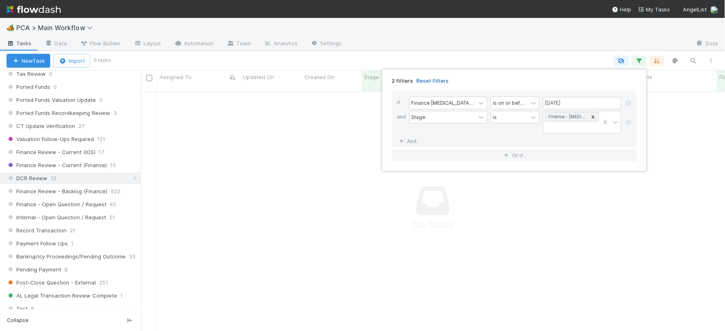
click at [431, 81] on link "Reset Filters" at bounding box center [432, 80] width 32 height 7
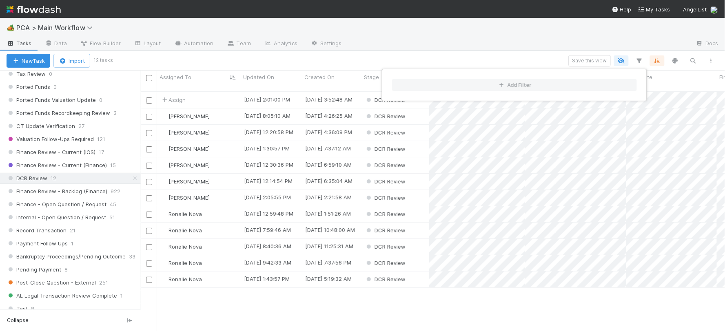
scroll to position [239, 577]
click at [385, 296] on div "Add Filter" at bounding box center [362, 165] width 725 height 331
click at [484, 59] on div "Add Filter" at bounding box center [362, 165] width 725 height 331
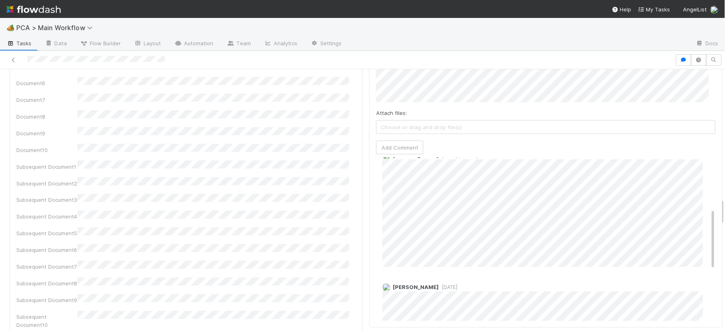
scroll to position [181, 0]
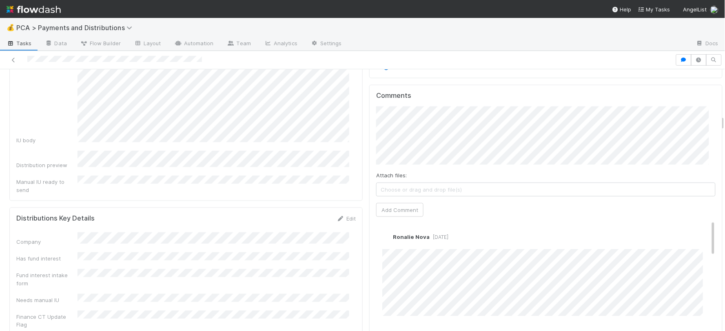
scroll to position [1223, 0]
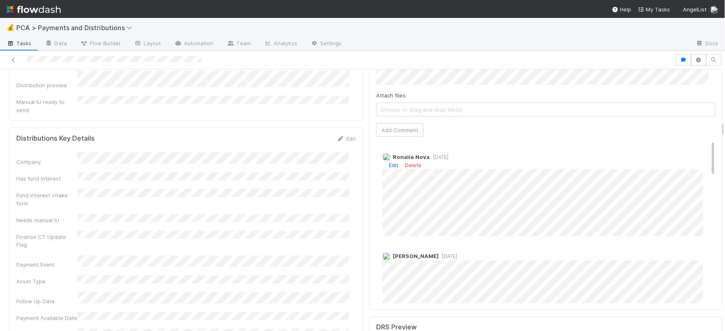
click at [389, 162] on link "Edit" at bounding box center [393, 165] width 9 height 7
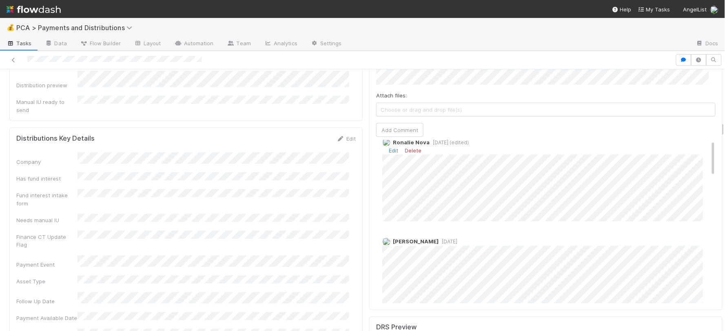
scroll to position [0, 0]
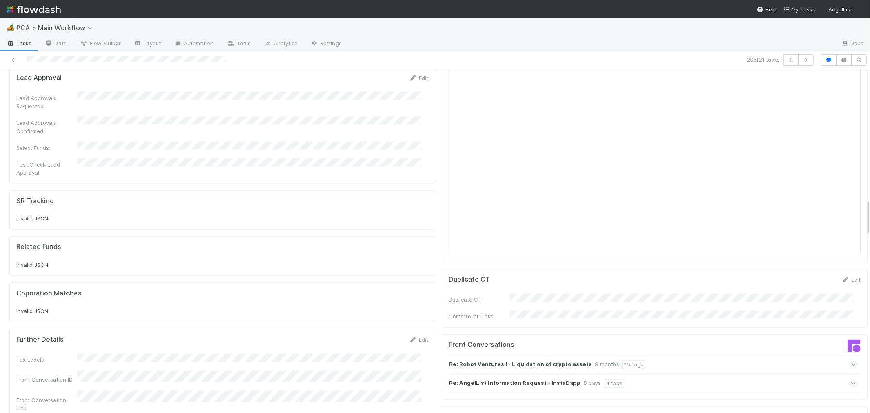
scroll to position [1178, 0]
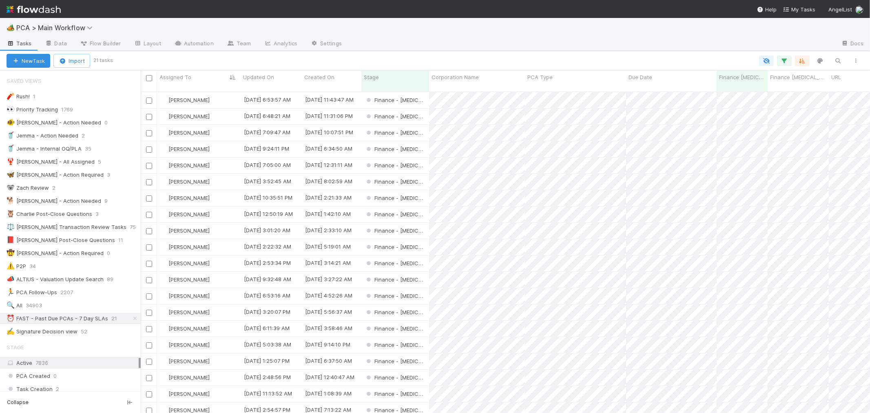
scroll to position [22, 0]
click at [784, 59] on icon "button" at bounding box center [784, 60] width 8 height 7
click at [563, 135] on link "And.." at bounding box center [555, 141] width 26 height 12
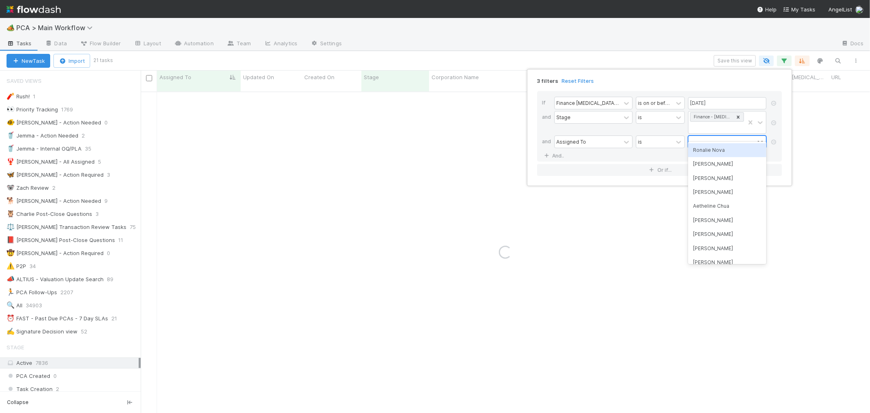
click at [723, 136] on div at bounding box center [721, 142] width 66 height 12
type input "marlon"
click at [723, 145] on div "Marlon" at bounding box center [727, 150] width 78 height 14
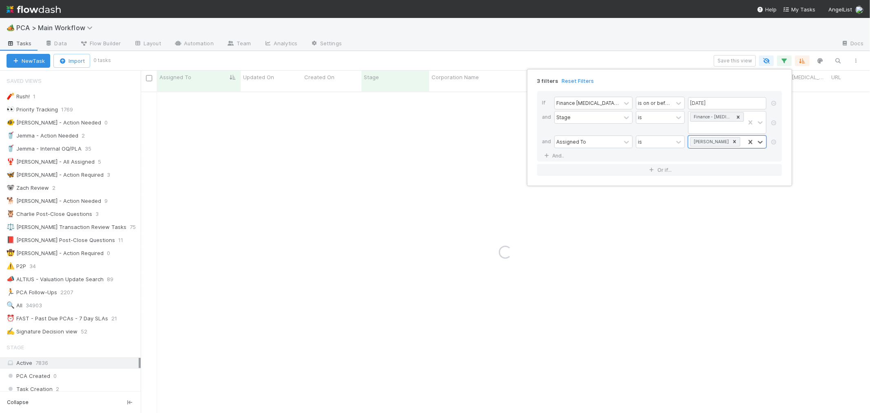
click at [741, 239] on div "3 filters Reset Filters If Finance ICU Due Date is on or before 08/15/2025 and …" at bounding box center [435, 206] width 870 height 413
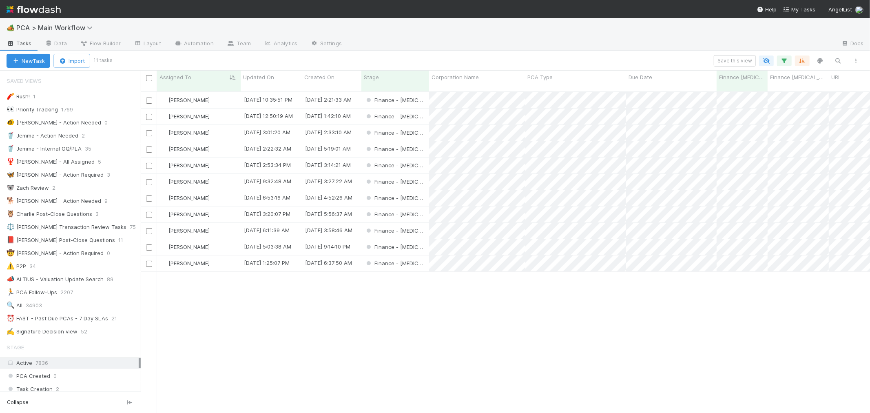
scroll to position [321, 722]
click at [785, 59] on icon "button" at bounding box center [784, 60] width 8 height 7
click at [564, 150] on link "And.." at bounding box center [555, 156] width 26 height 12
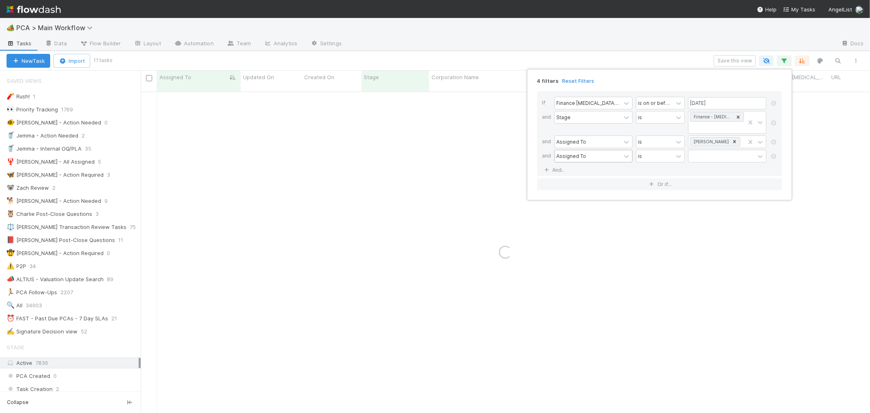
click at [580, 152] on div "Assigned To" at bounding box center [571, 155] width 30 height 7
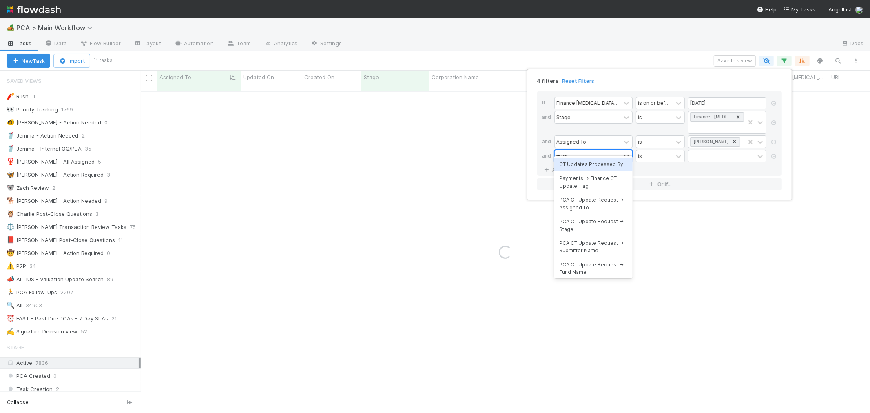
type input "ct upda"
click at [593, 164] on div "CT Updates Processed By" at bounding box center [593, 164] width 78 height 14
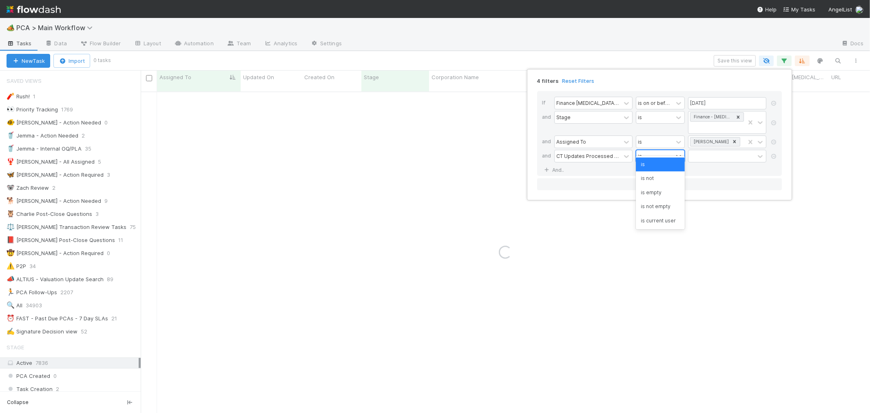
click at [659, 150] on div "is" at bounding box center [654, 156] width 37 height 12
click at [658, 191] on div "is empty" at bounding box center [660, 193] width 49 height 14
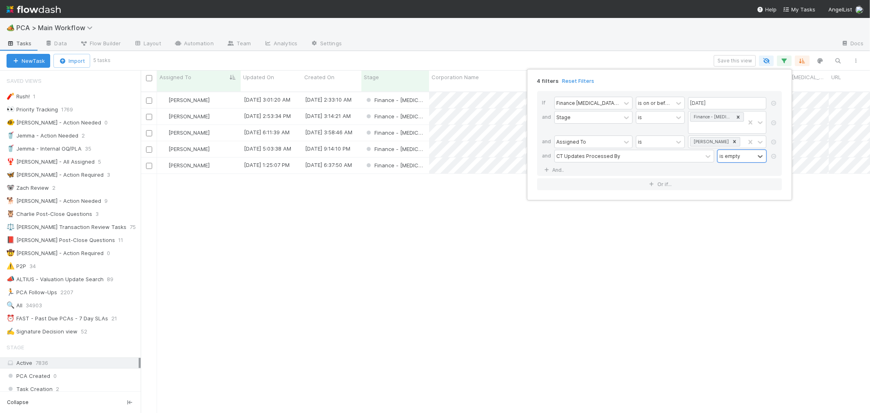
scroll to position [321, 722]
click at [651, 271] on div "4 filters Reset Filters If Finance ICU Due Date is on or before 08/15/2025 and …" at bounding box center [435, 206] width 870 height 413
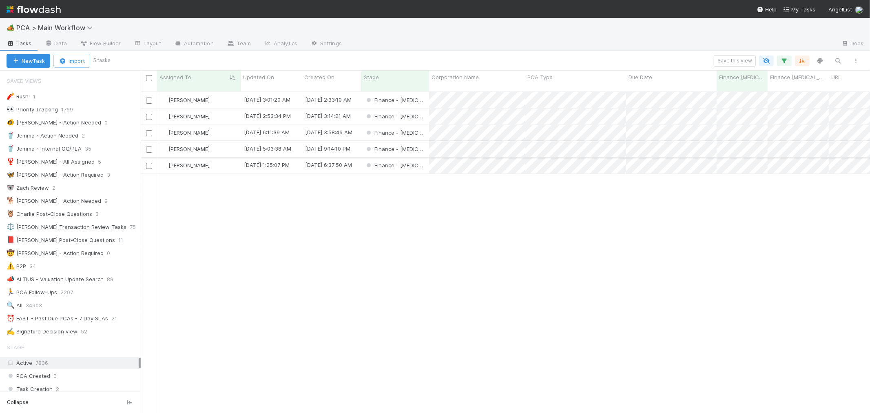
click at [418, 144] on div "Finance - ICU" at bounding box center [395, 149] width 68 height 16
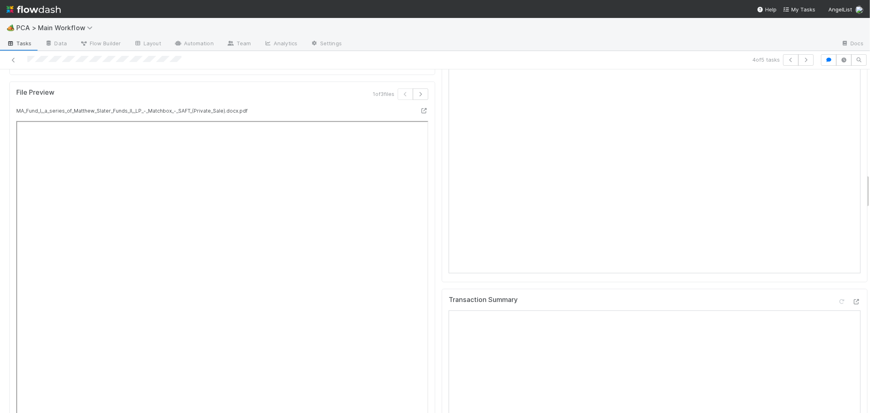
scroll to position [770, 0]
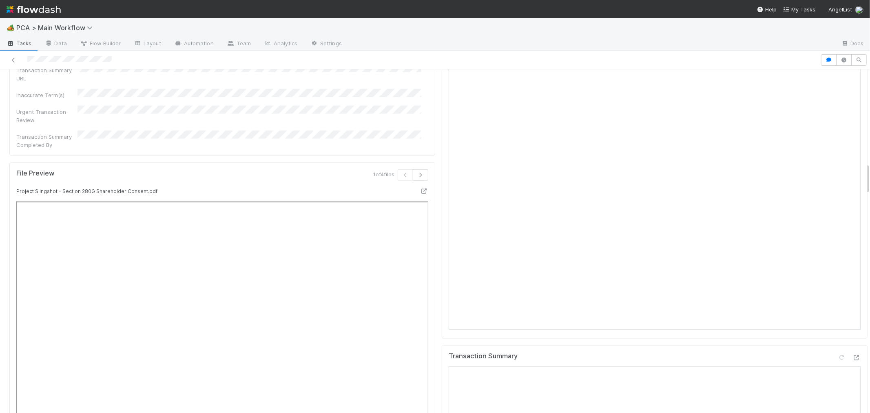
scroll to position [1042, 0]
click at [852, 199] on icon at bounding box center [856, 201] width 8 height 5
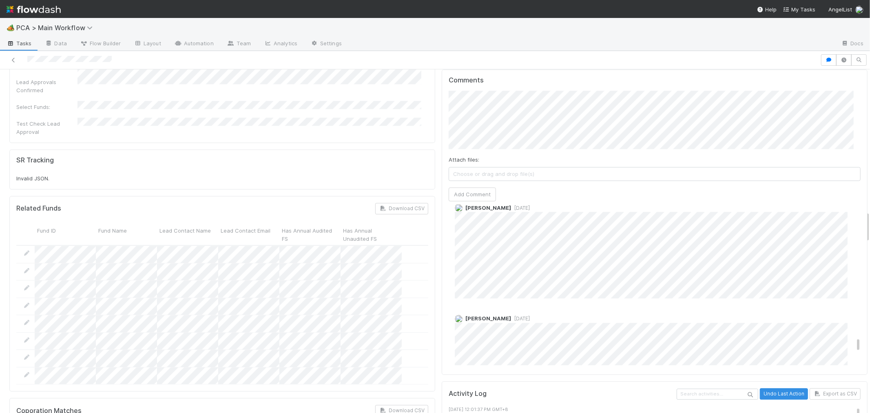
scroll to position [4395, 0]
